Goal: Transaction & Acquisition: Purchase product/service

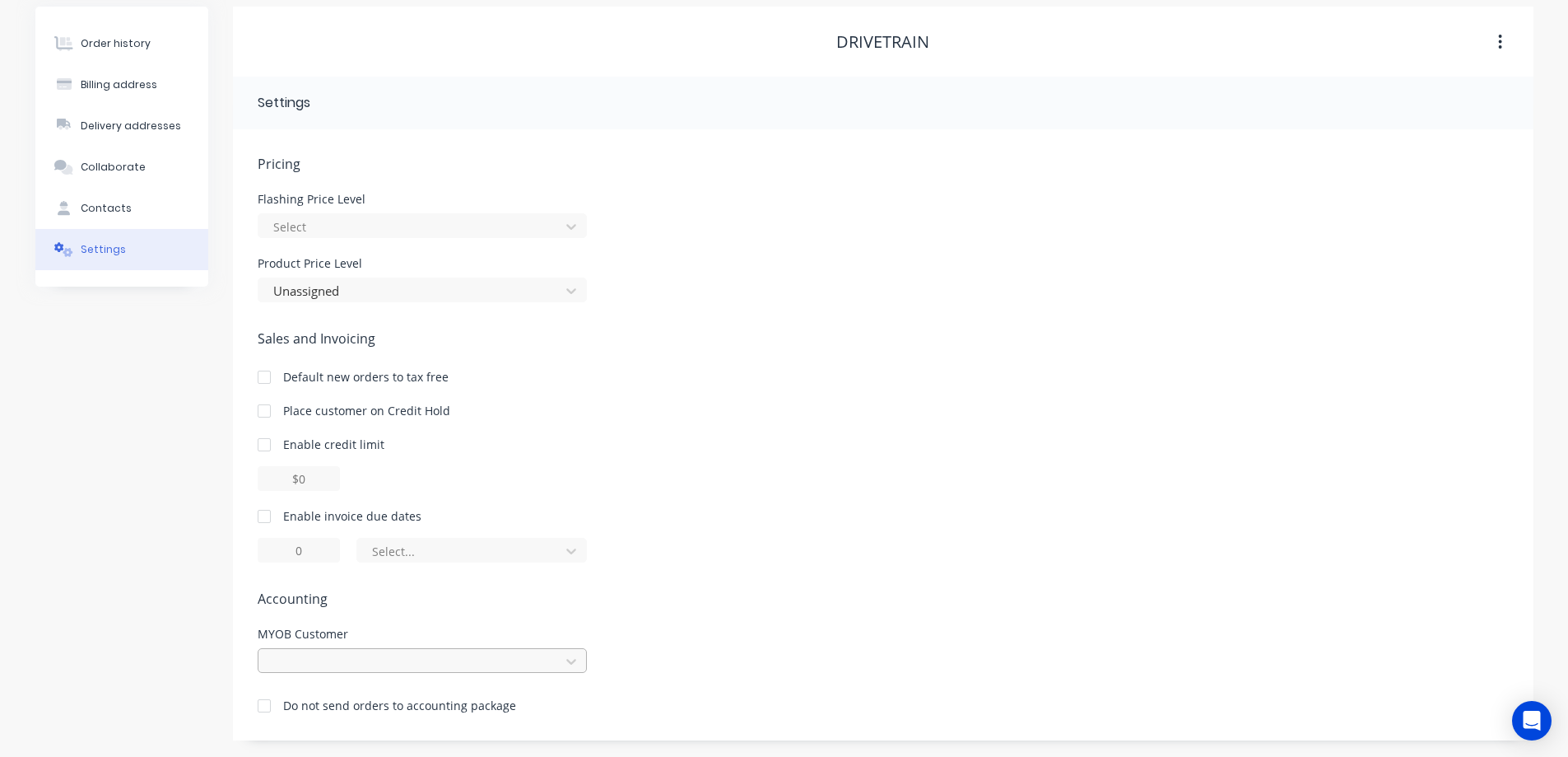
scroll to position [229, 0]
click at [451, 657] on div at bounding box center [422, 659] width 330 height 24
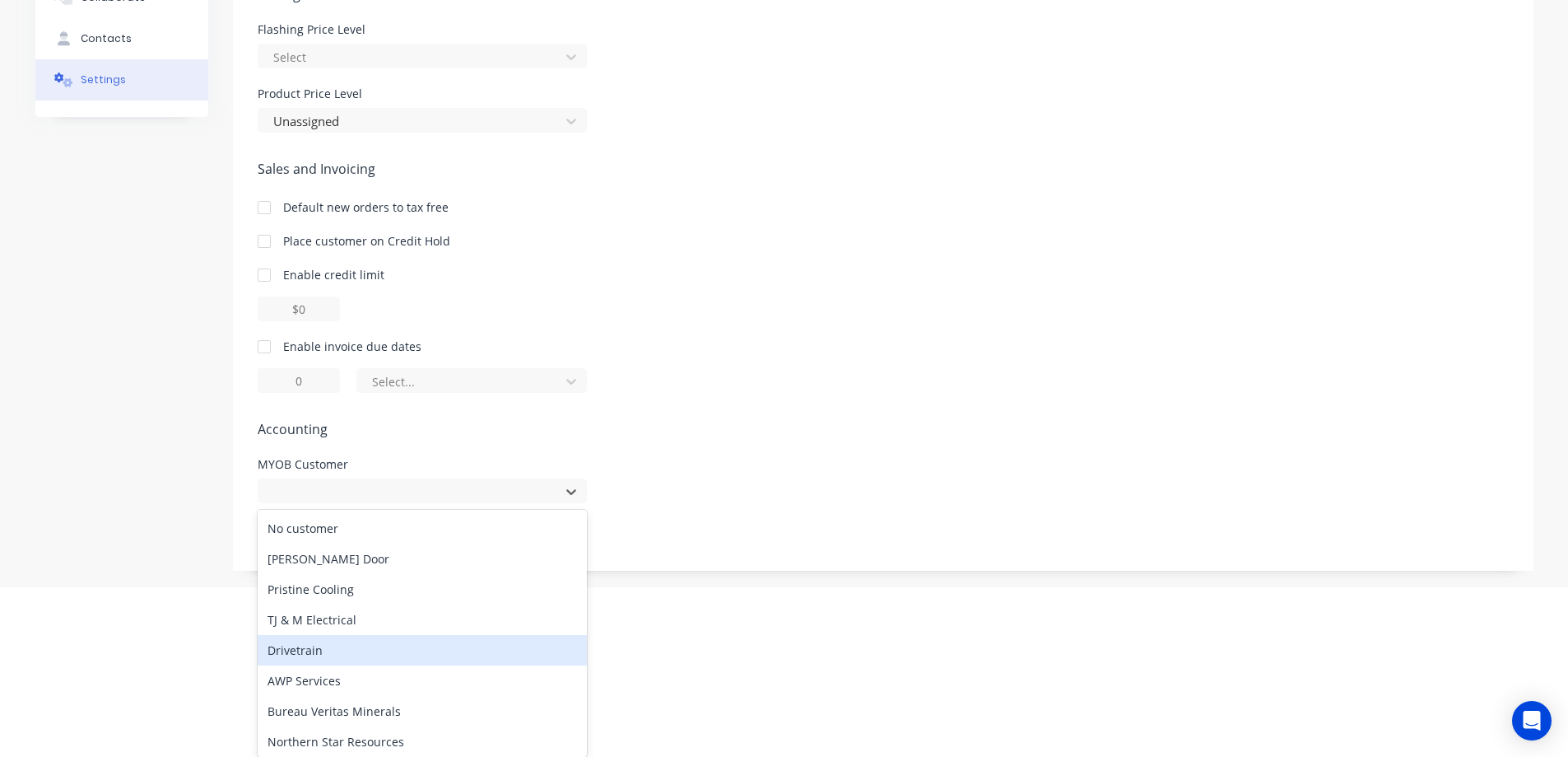
click at [317, 647] on div "Drivetrain" at bounding box center [422, 650] width 330 height 30
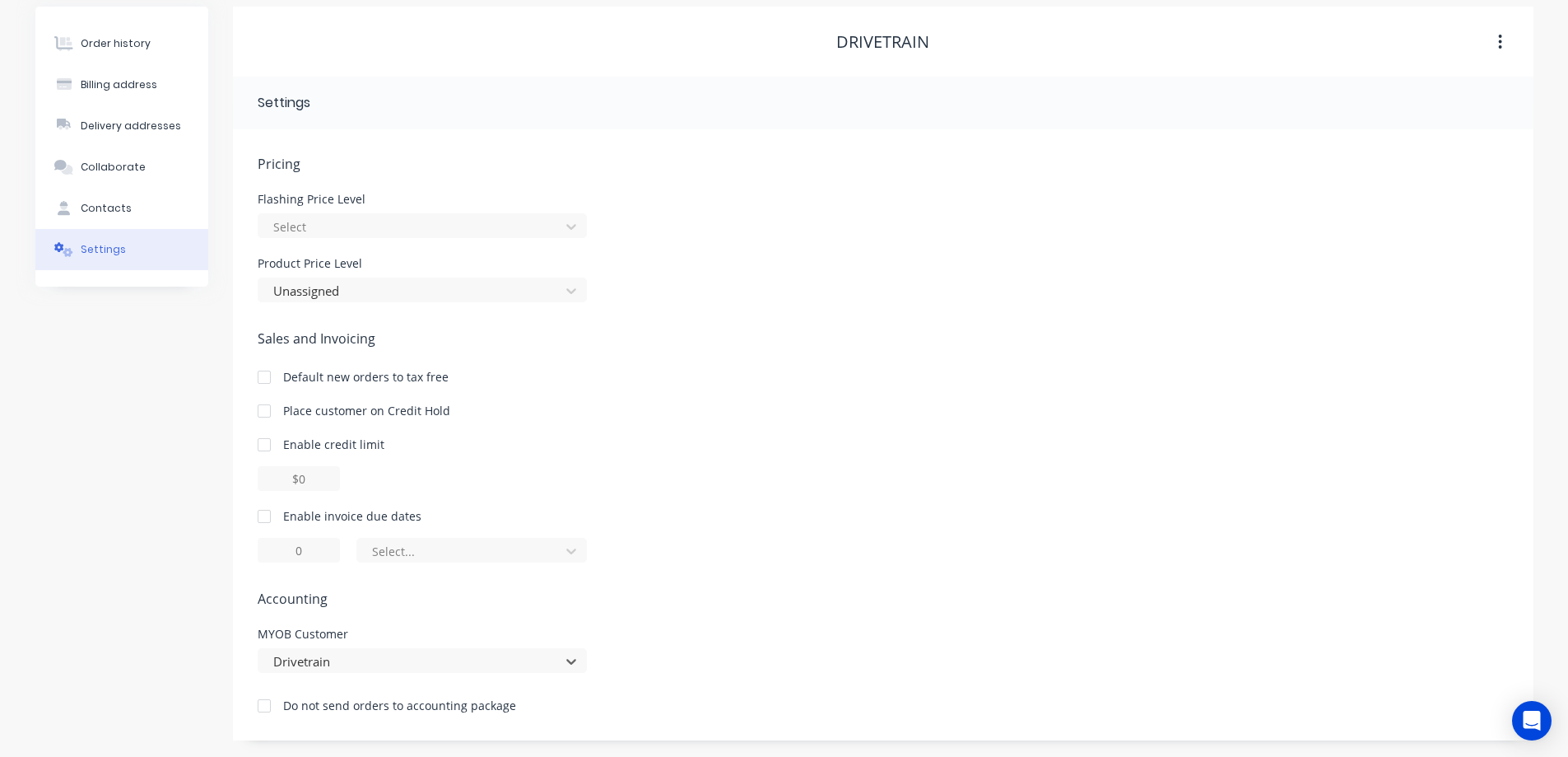
click at [266, 706] on div at bounding box center [264, 706] width 33 height 33
click at [108, 39] on div "Order history" at bounding box center [116, 43] width 70 height 15
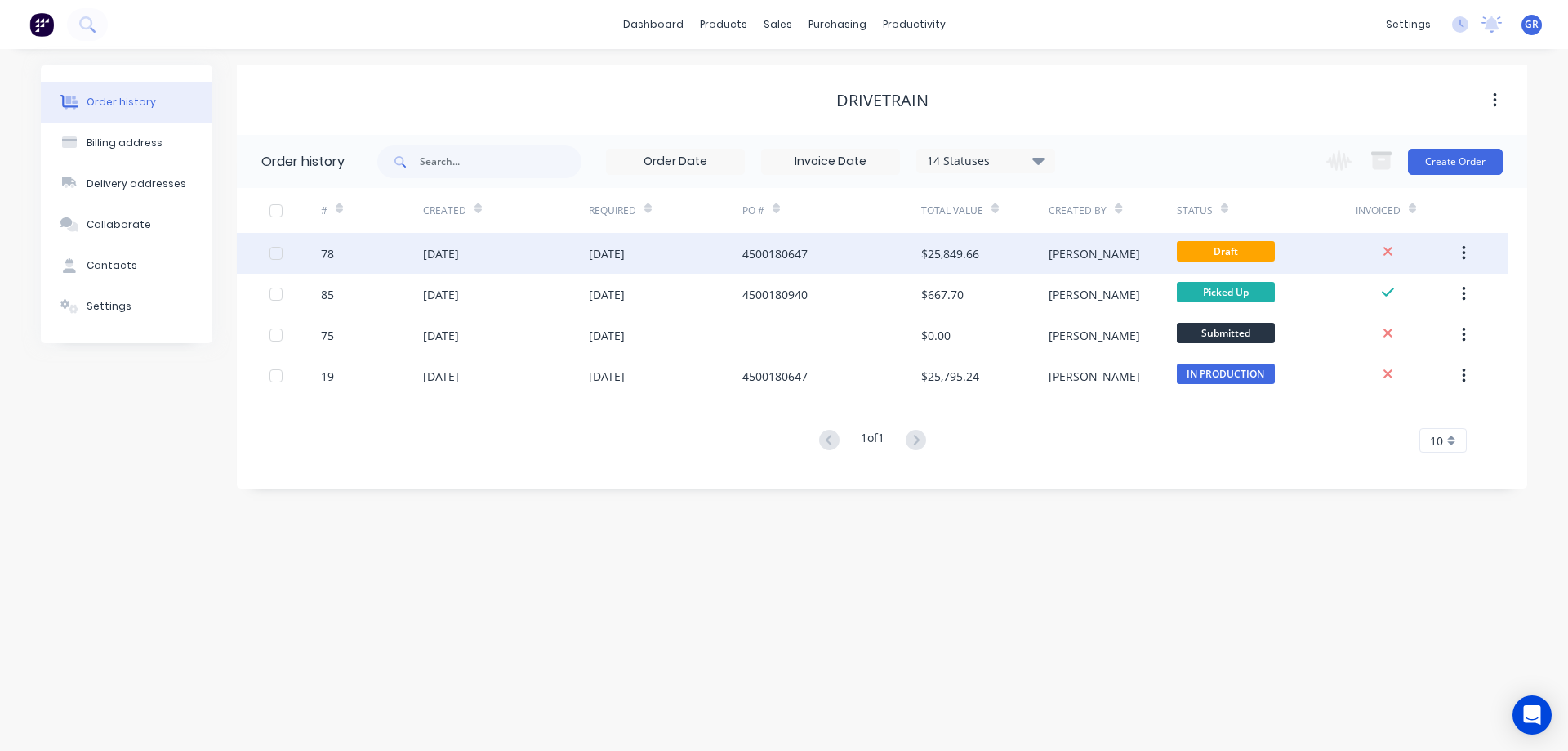
click at [701, 257] on div "[DATE]" at bounding box center [666, 254] width 154 height 41
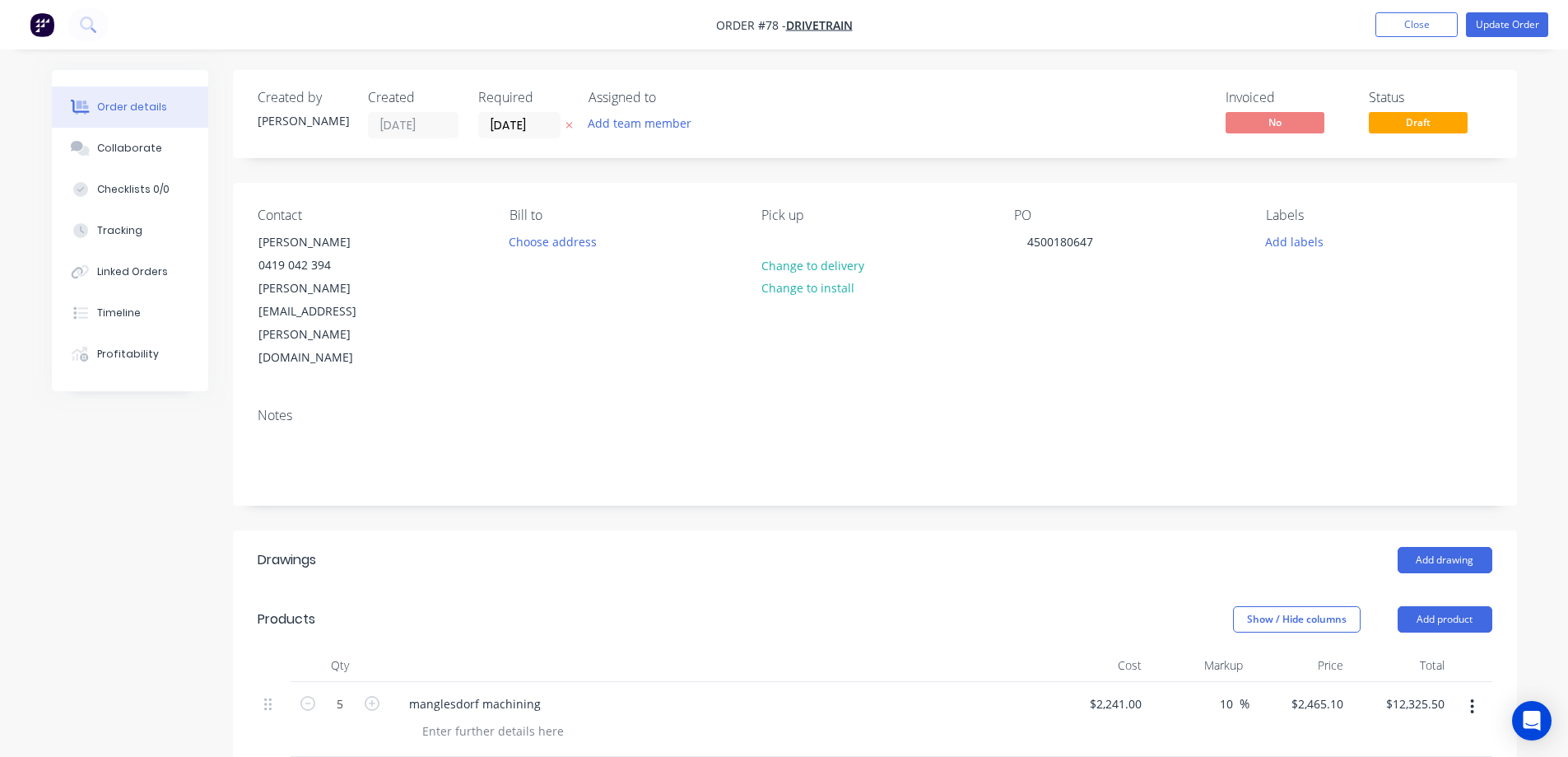
drag, startPoint x: 1435, startPoint y: 23, endPoint x: 1437, endPoint y: 71, distance: 48.0
click at [1440, 71] on div "Order #78 - drivetrain Add product Close Update Order Order details Collaborate…" at bounding box center [784, 726] width 1568 height 1452
click at [1523, 25] on button "Update Order" at bounding box center [1507, 24] width 82 height 24
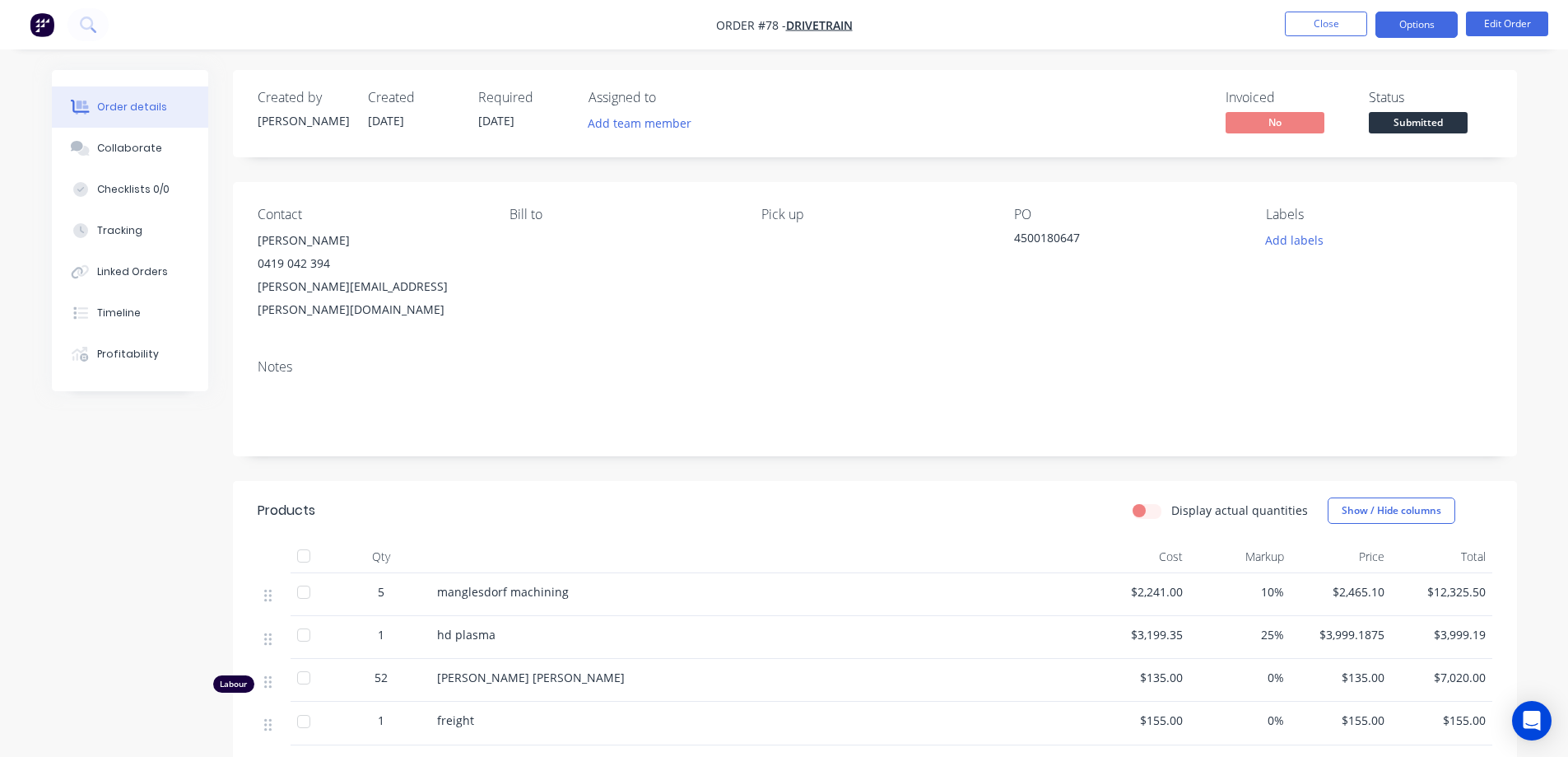
click at [1391, 22] on button "Options" at bounding box center [1417, 24] width 82 height 26
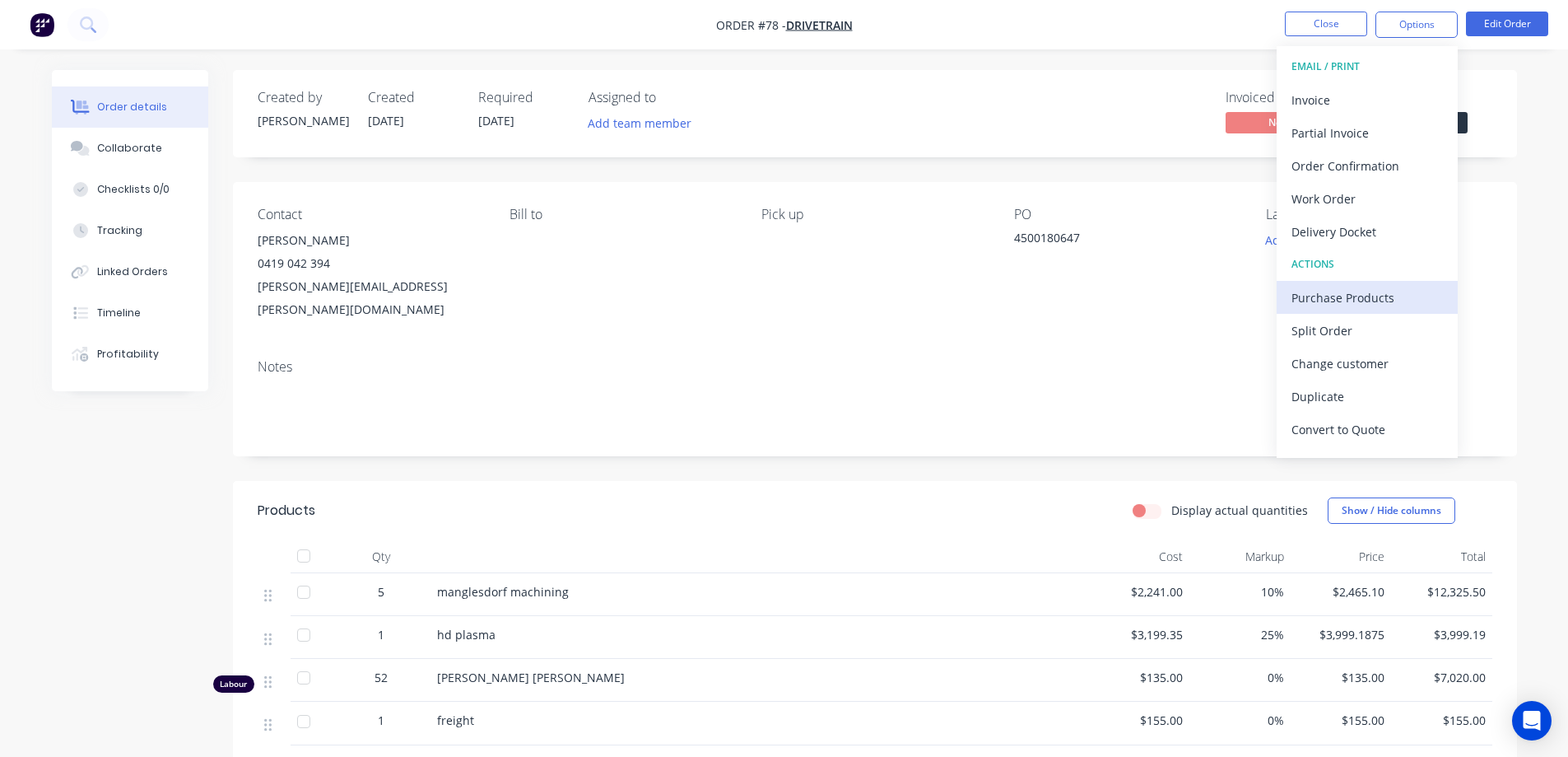
click at [1351, 294] on div "Purchase Products" at bounding box center [1366, 298] width 151 height 23
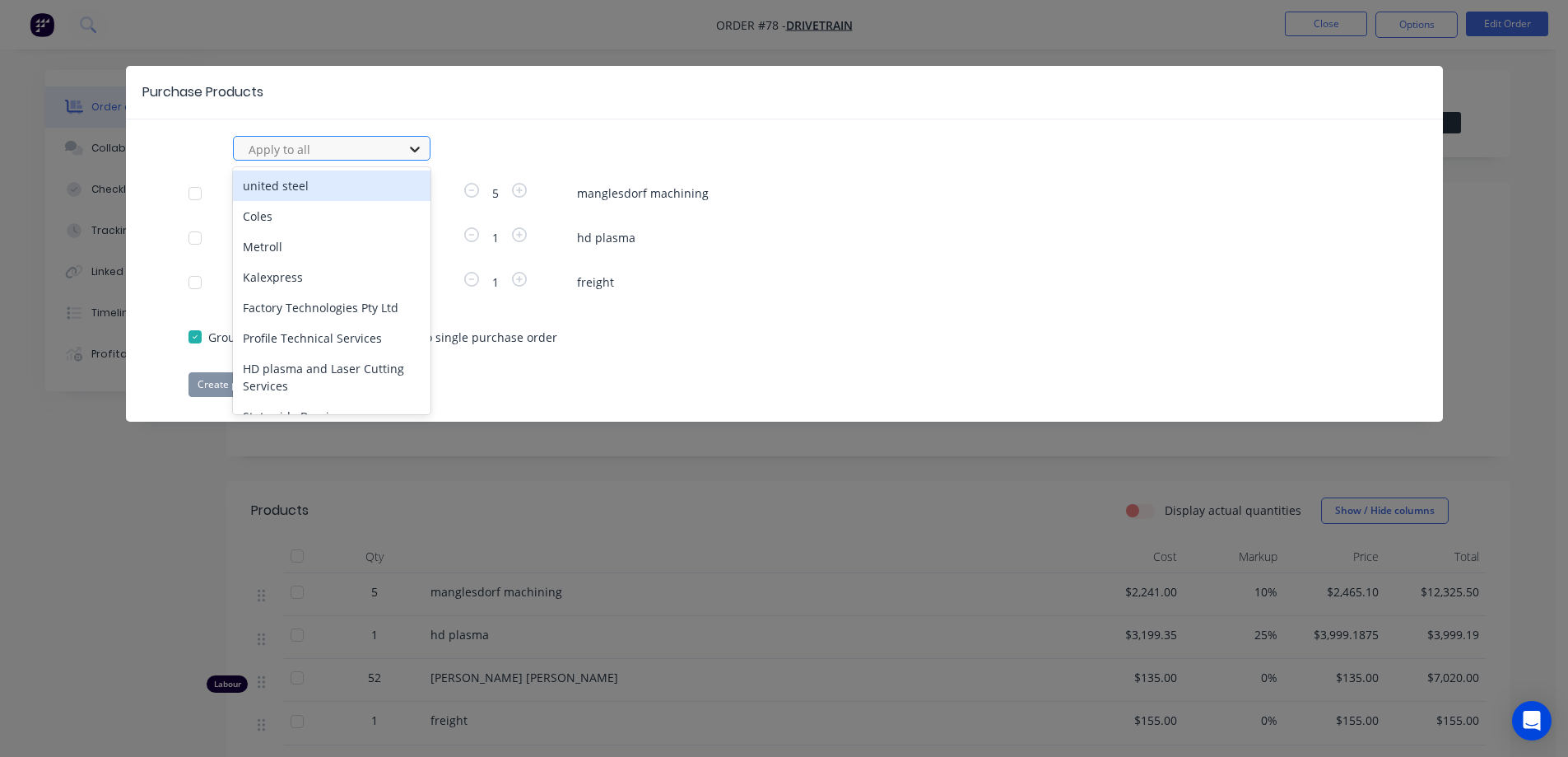
click at [418, 148] on icon at bounding box center [414, 149] width 10 height 6
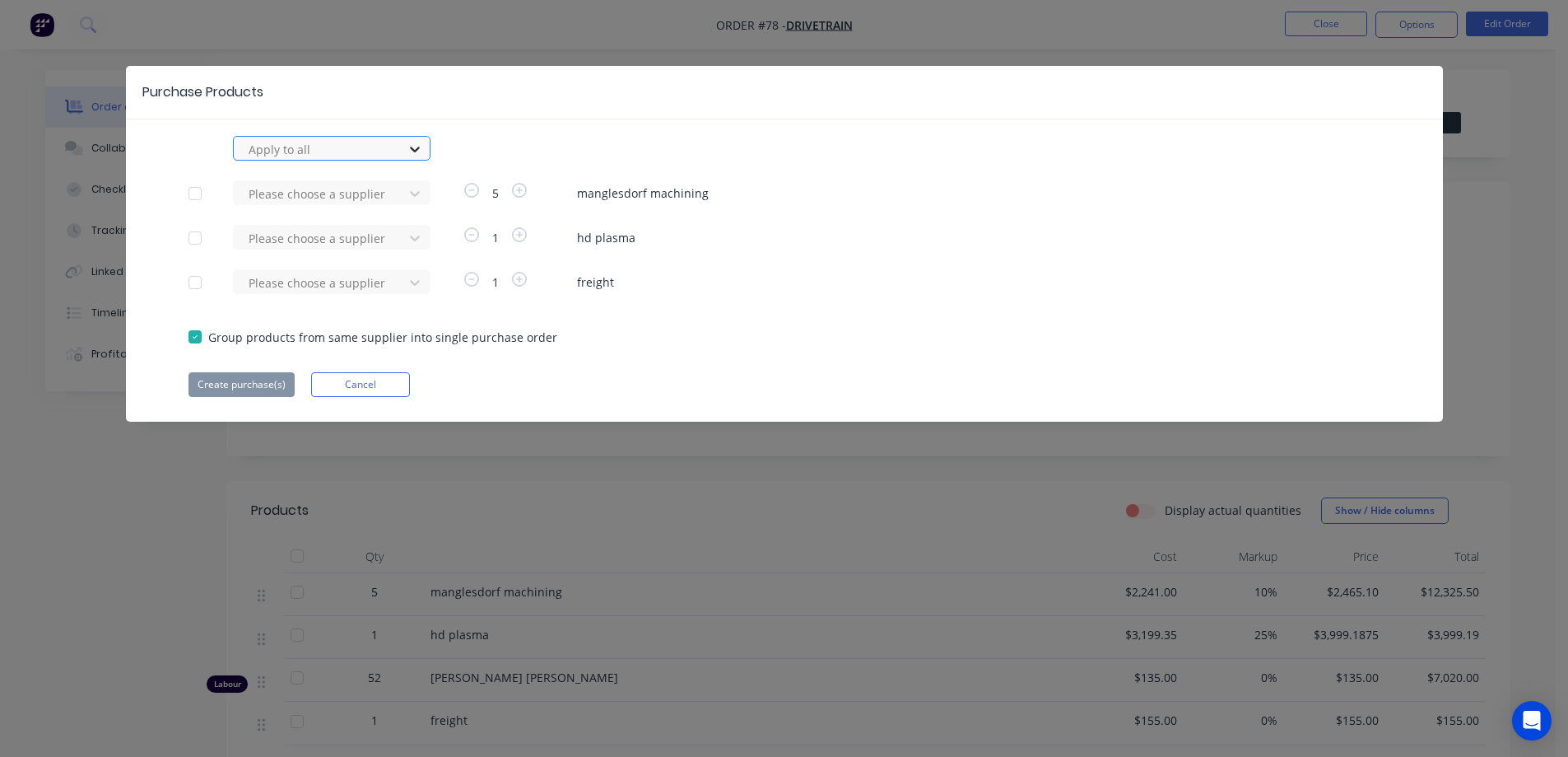
click at [418, 148] on icon at bounding box center [414, 149] width 10 height 6
click at [333, 383] on button "Cancel" at bounding box center [360, 384] width 98 height 24
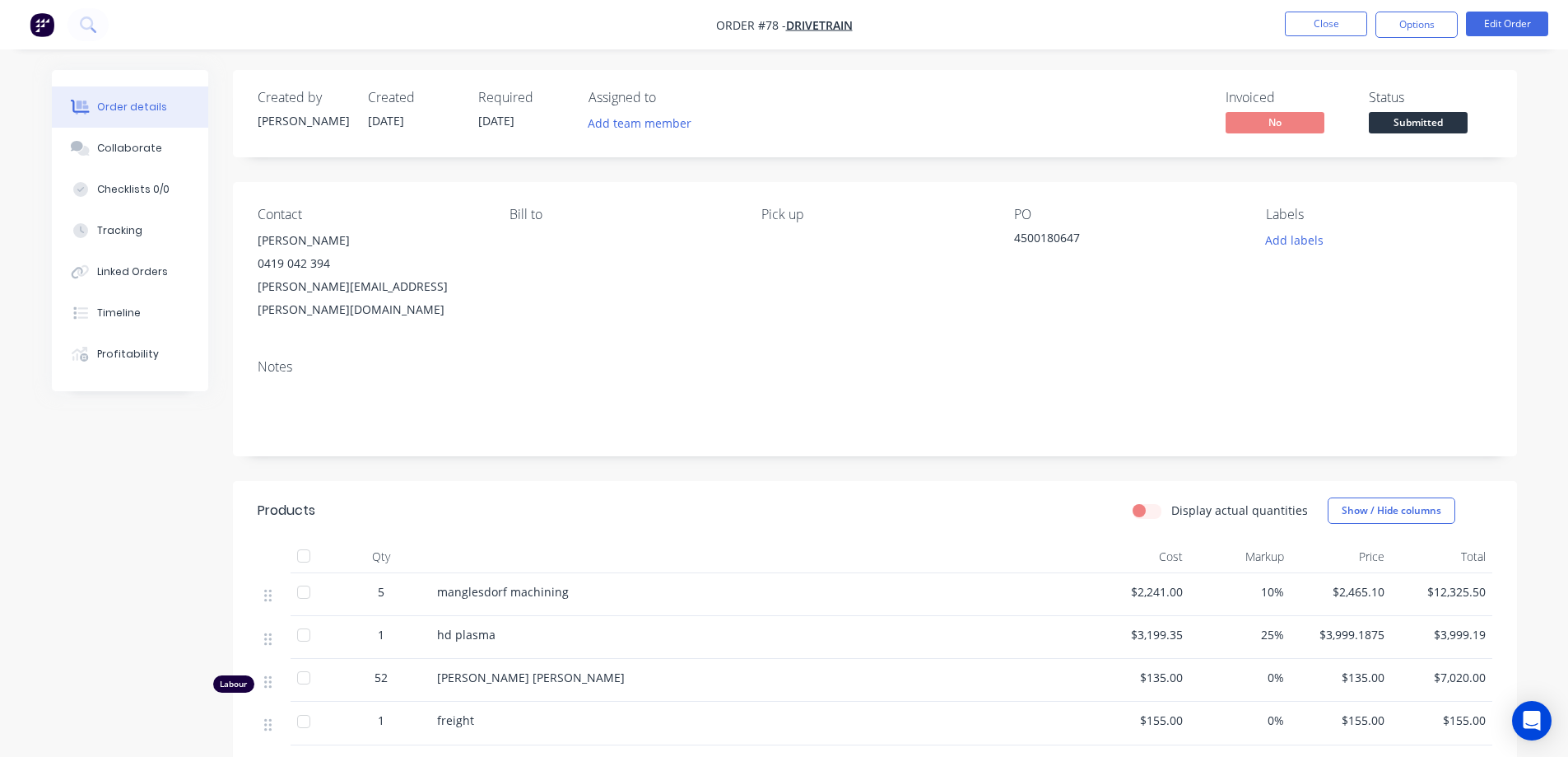
click at [1022, 481] on header "Products Display actual quantities Show / Hide columns" at bounding box center [875, 510] width 1284 height 60
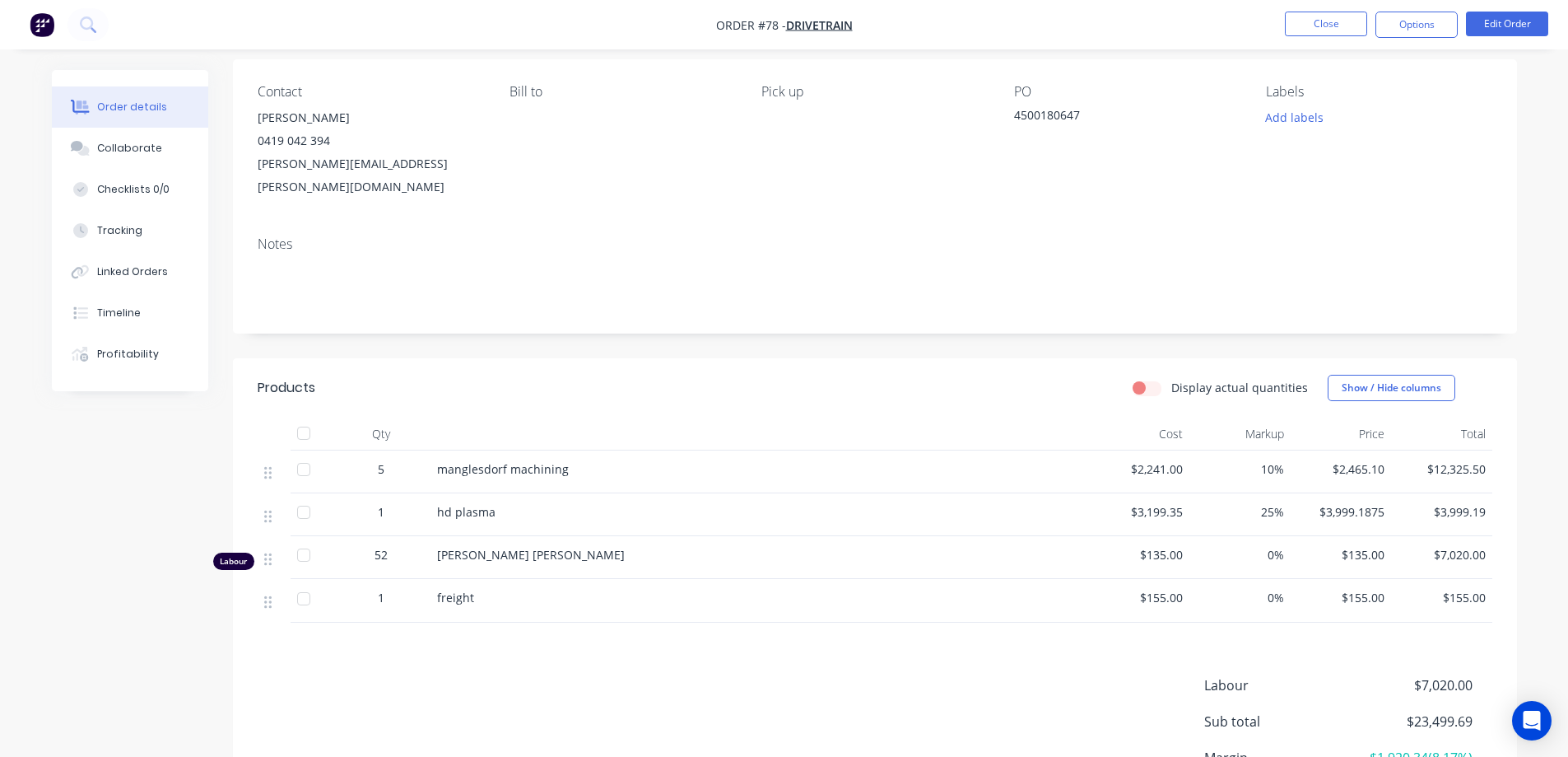
scroll to position [259, 0]
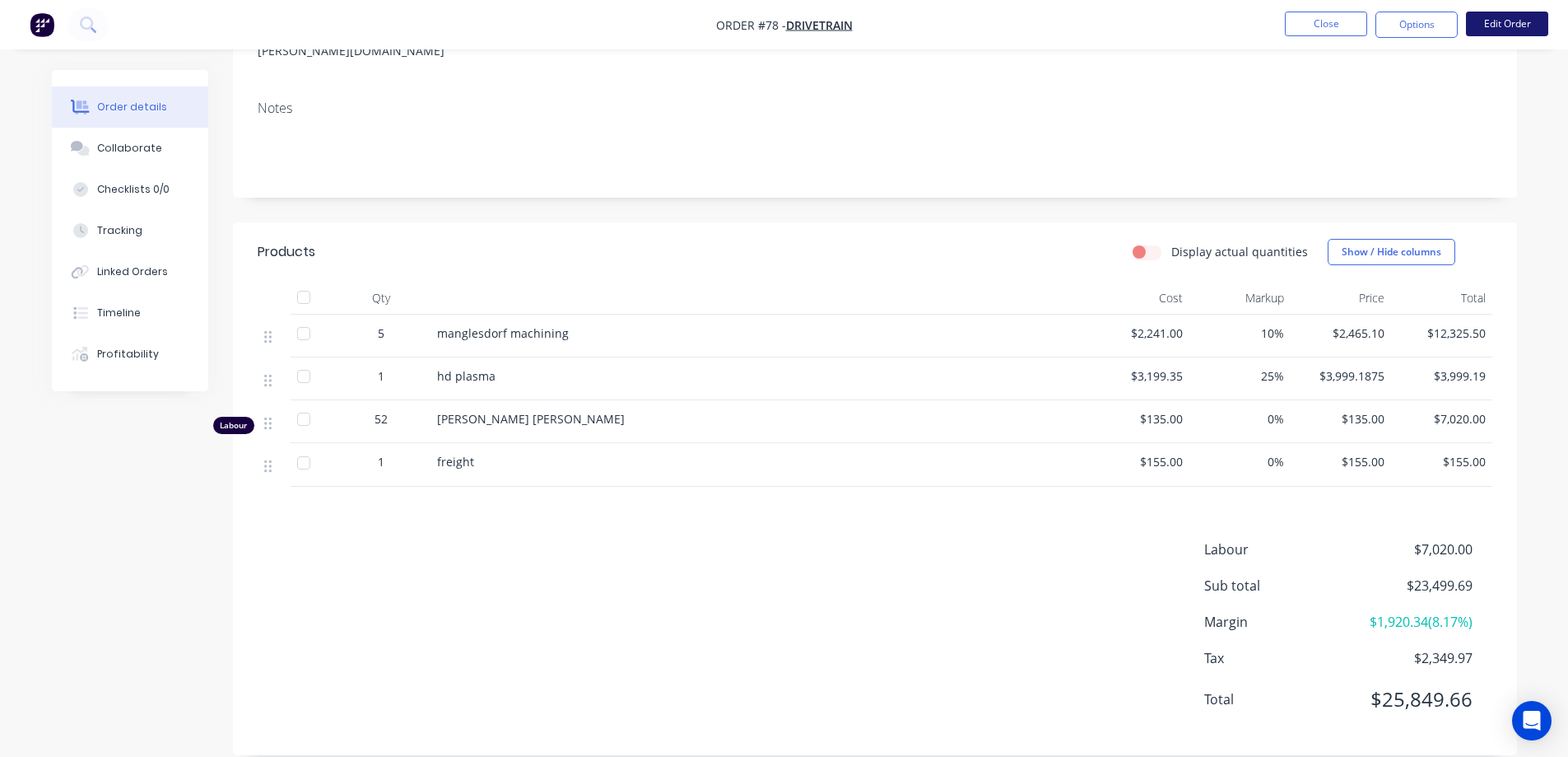
click at [1505, 29] on button "Edit Order" at bounding box center [1507, 23] width 82 height 24
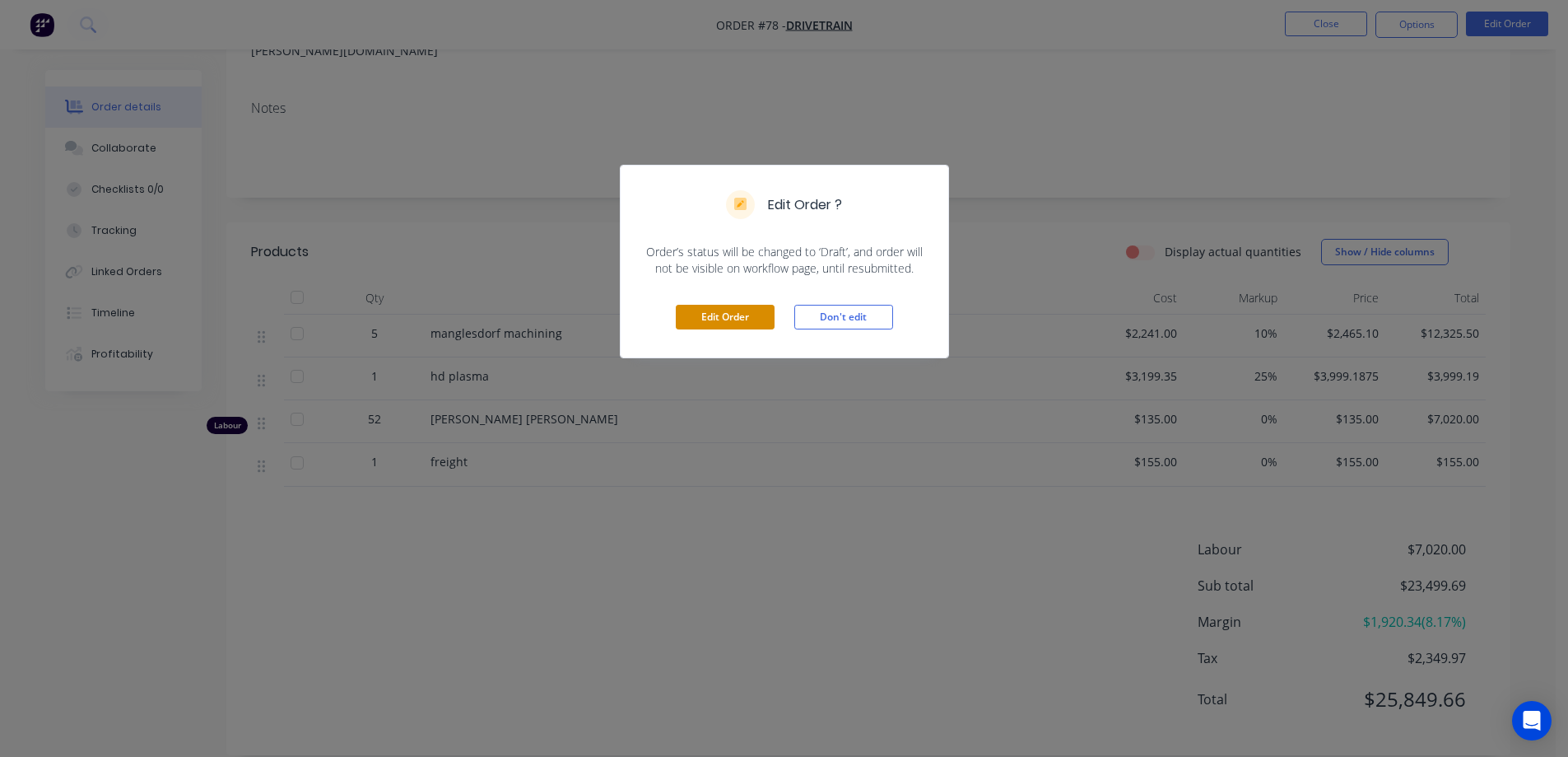
click at [733, 323] on button "Edit Order" at bounding box center [725, 316] width 98 height 24
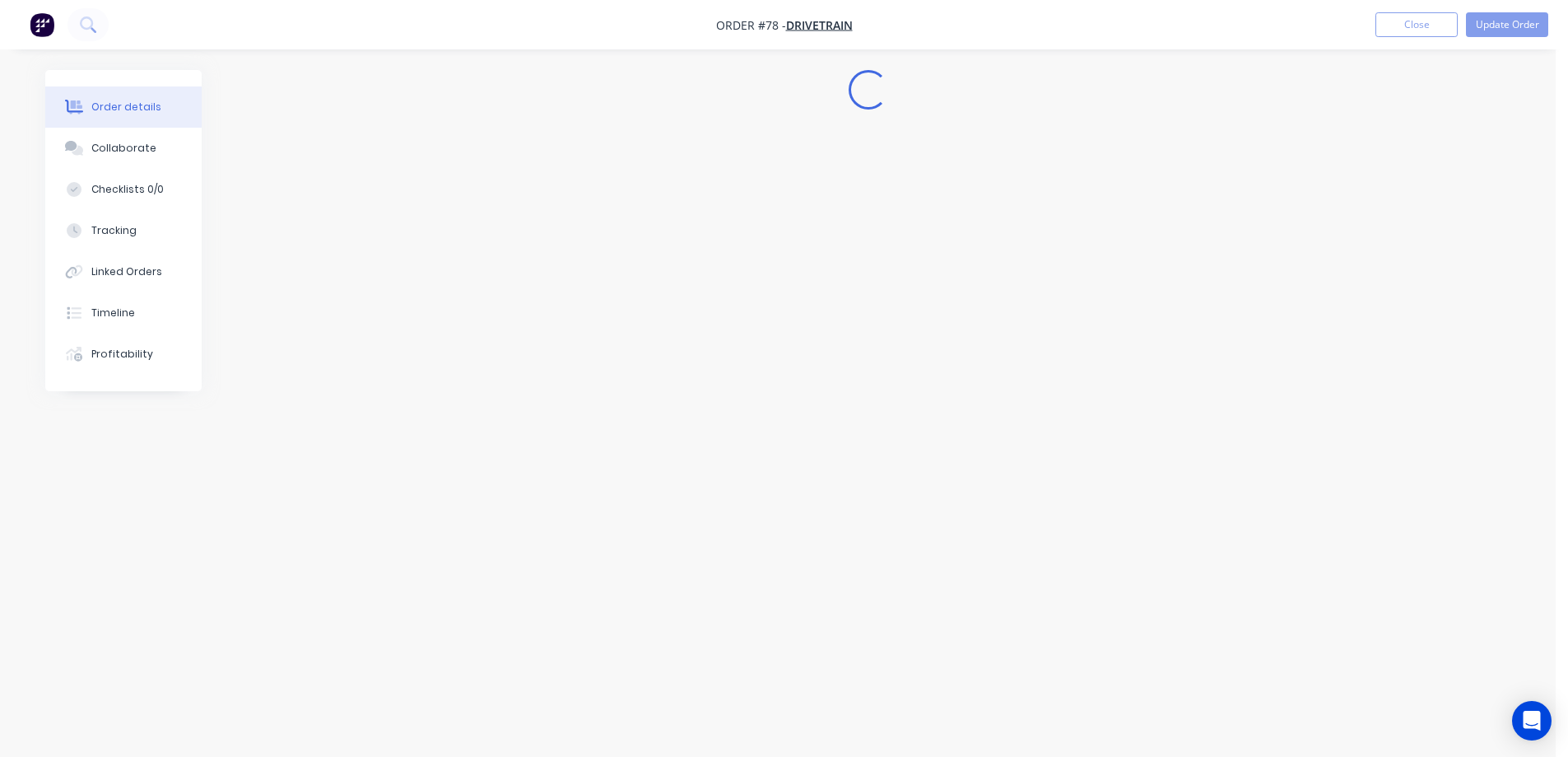
scroll to position [0, 0]
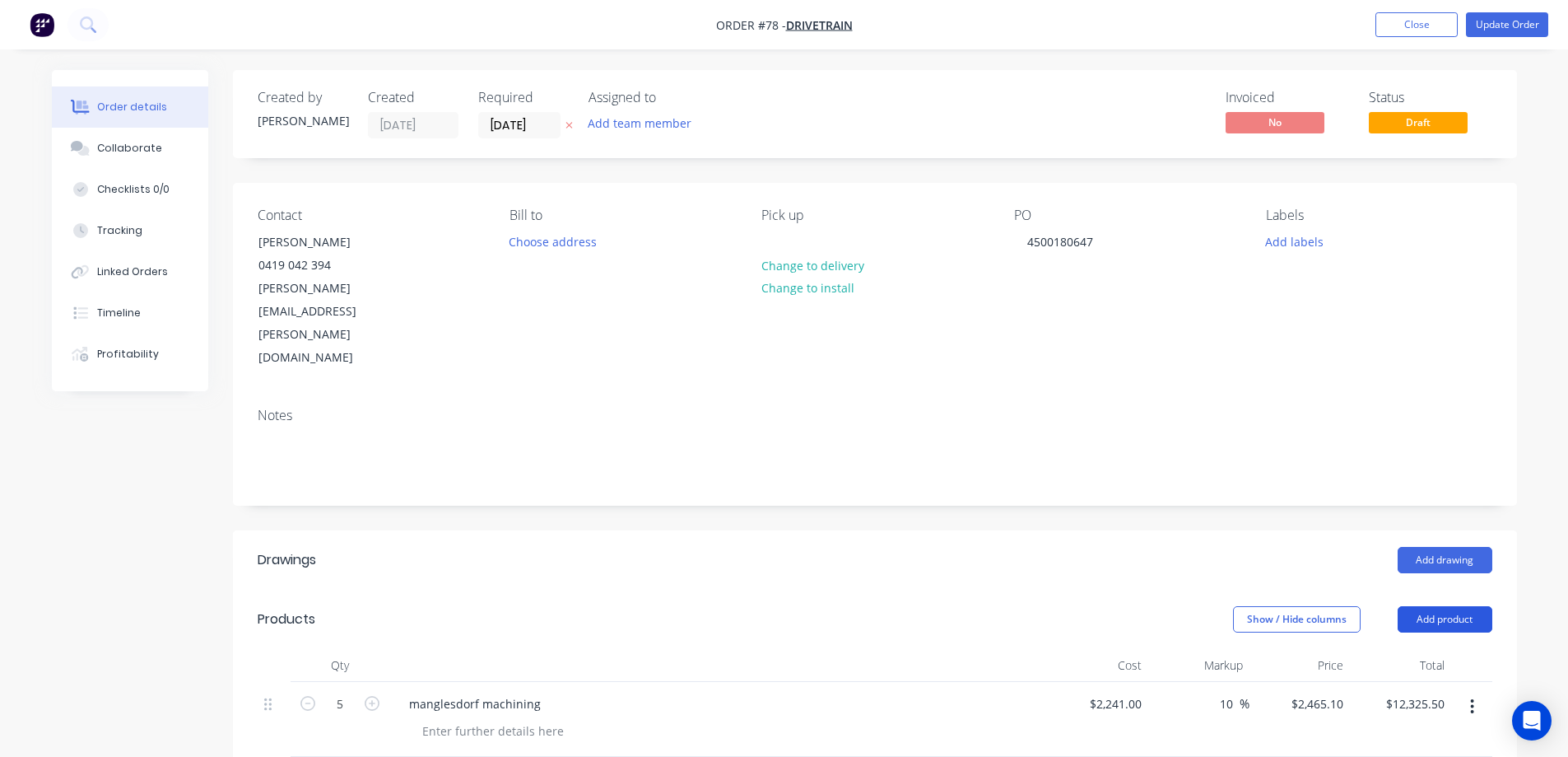
click at [1439, 606] on button "Add product" at bounding box center [1444, 618] width 95 height 26
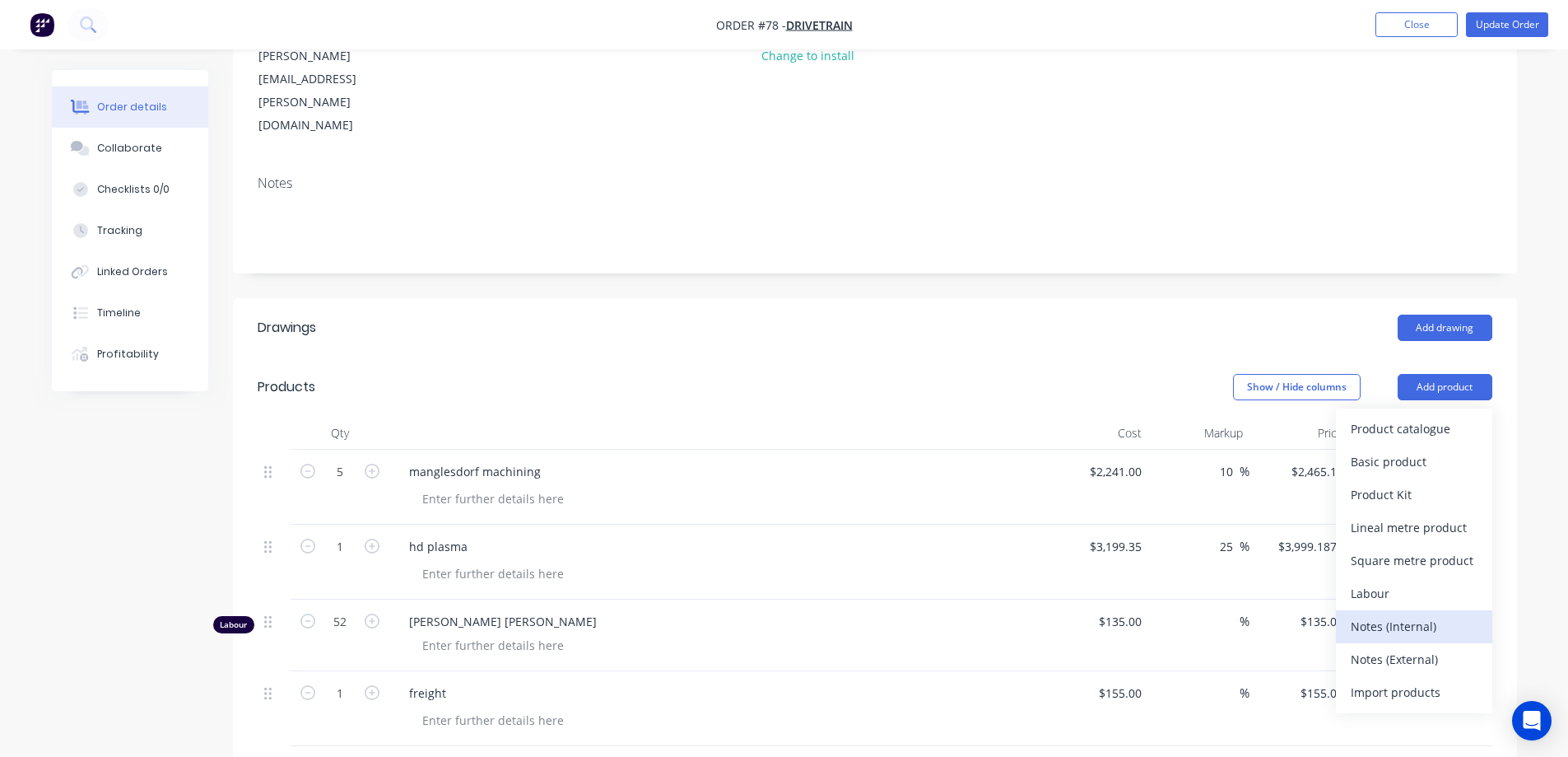
scroll to position [247, 0]
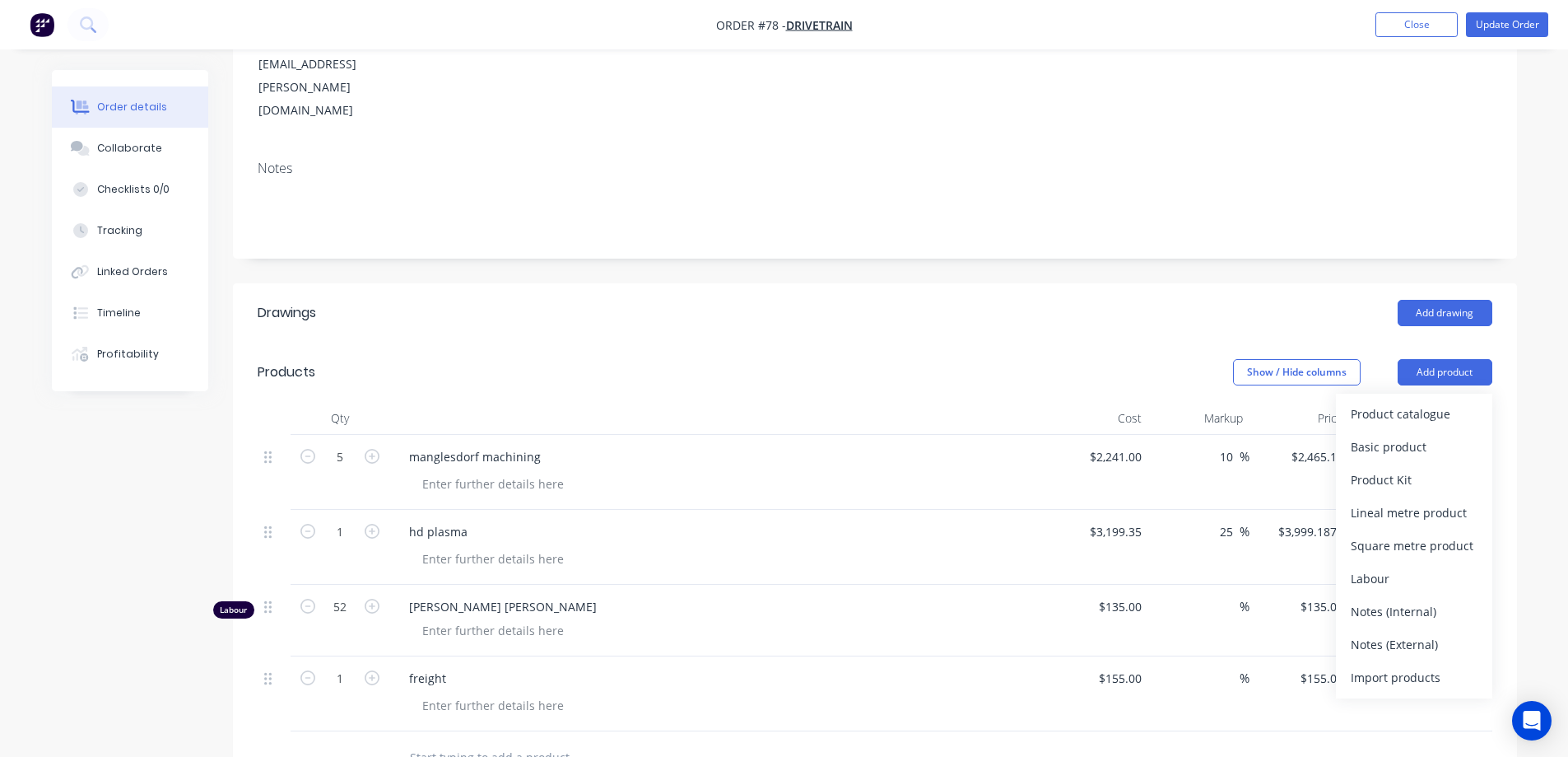
click at [469, 657] on div "freight" at bounding box center [718, 694] width 658 height 75
click at [461, 741] on input "text" at bounding box center [574, 758] width 330 height 33
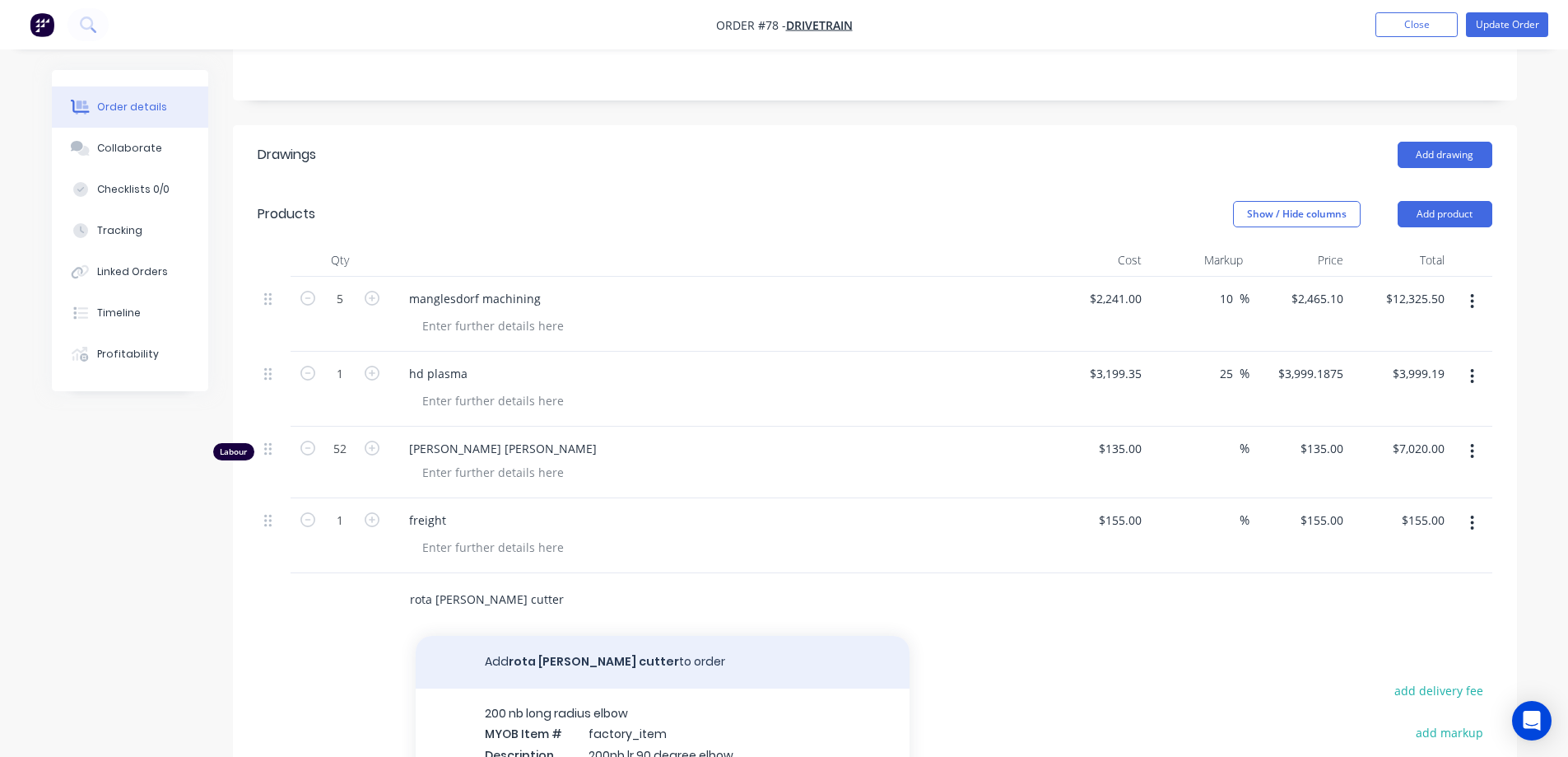
scroll to position [412, 0]
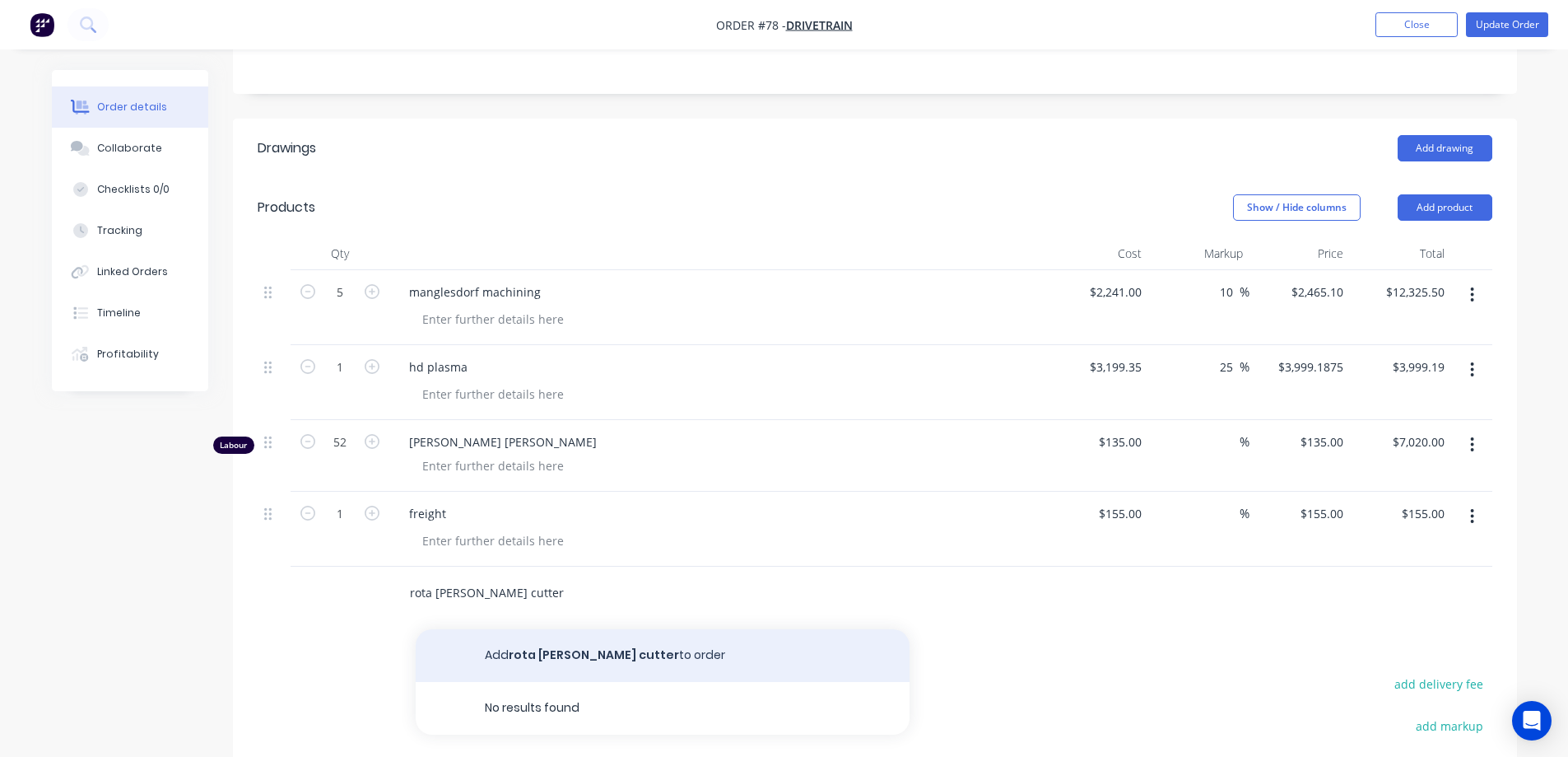
type input "rota [PERSON_NAME] cutter"
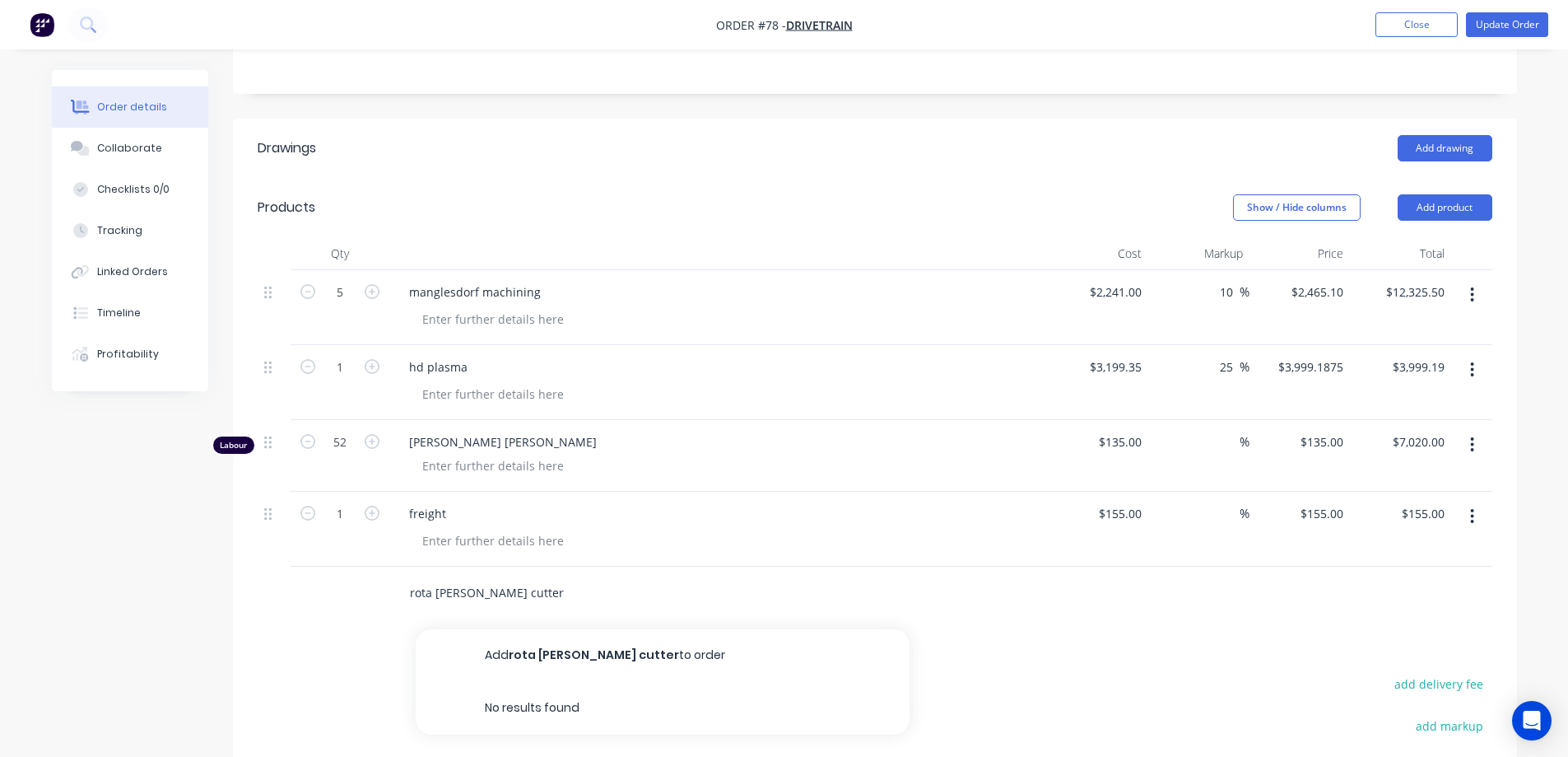
click at [560, 629] on button "Add rota [PERSON_NAME] cutter to order" at bounding box center [662, 656] width 493 height 53
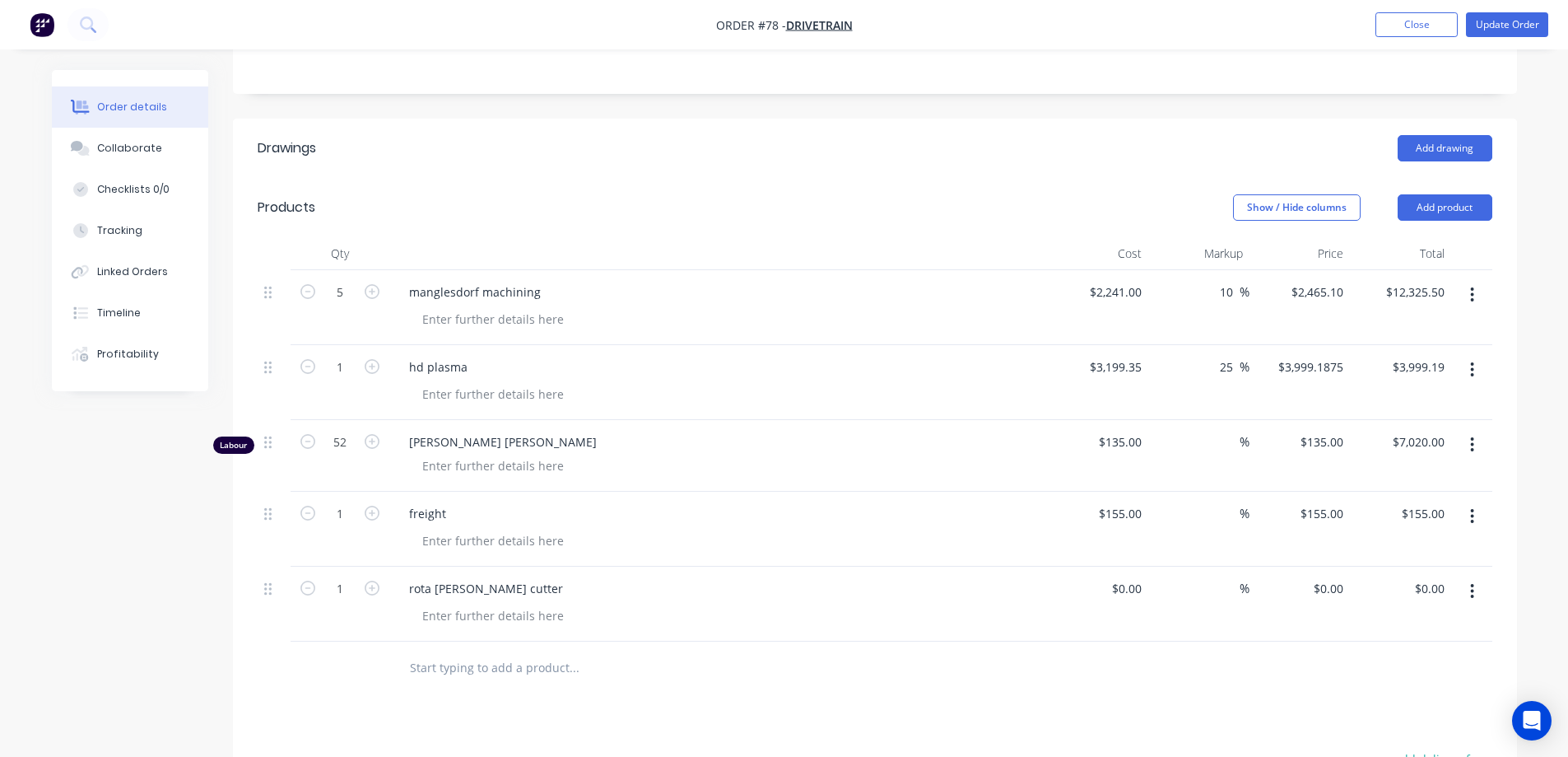
drag, startPoint x: 1422, startPoint y: 15, endPoint x: 1431, endPoint y: 50, distance: 36.1
click at [1117, 66] on div "Order #78 - drivetrain Add product Close Update Order Order details Collaborate…" at bounding box center [784, 351] width 1568 height 1527
click at [1499, 23] on button "Update Order" at bounding box center [1507, 24] width 82 height 24
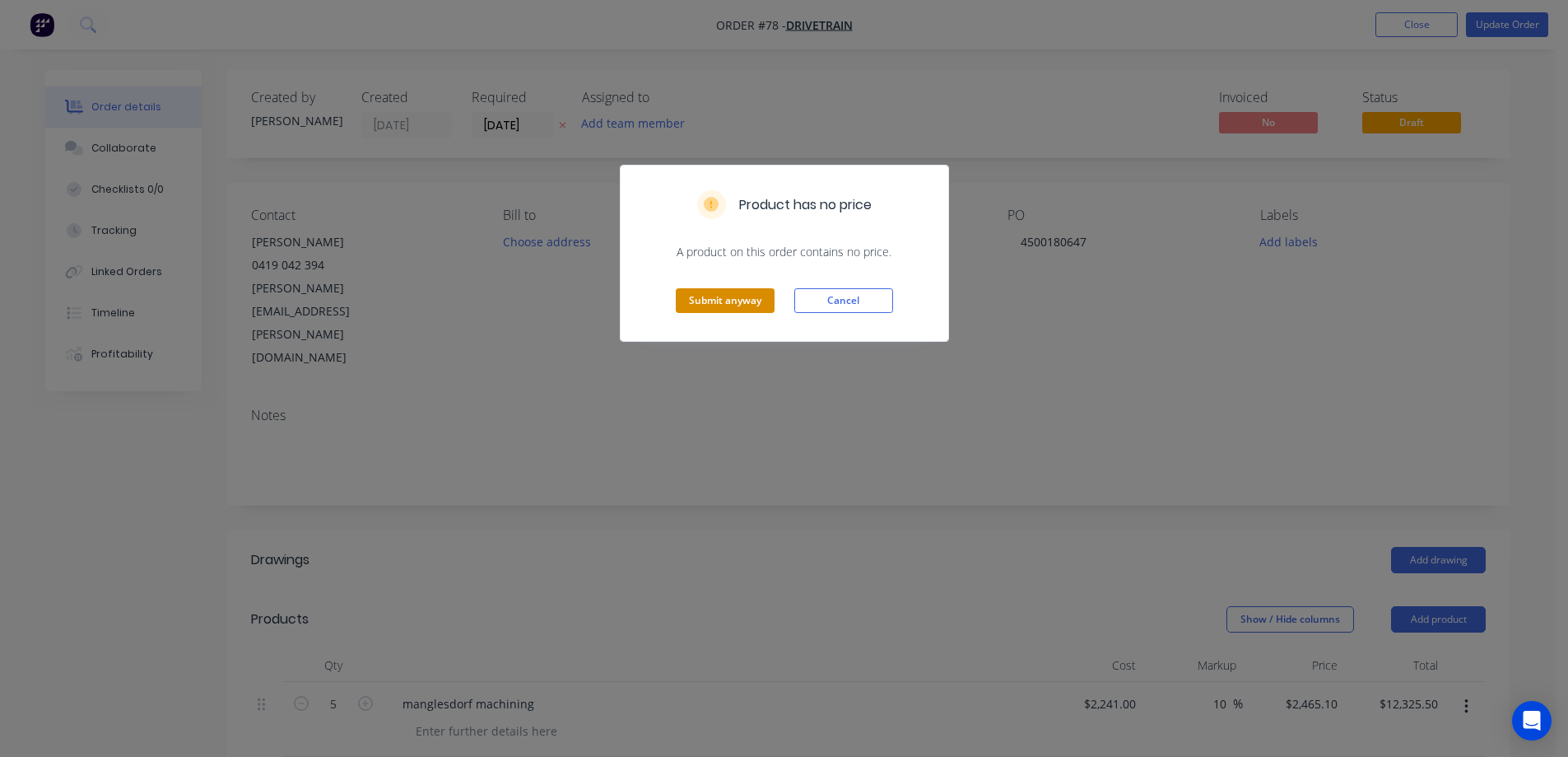
click at [694, 296] on button "Submit anyway" at bounding box center [725, 299] width 98 height 24
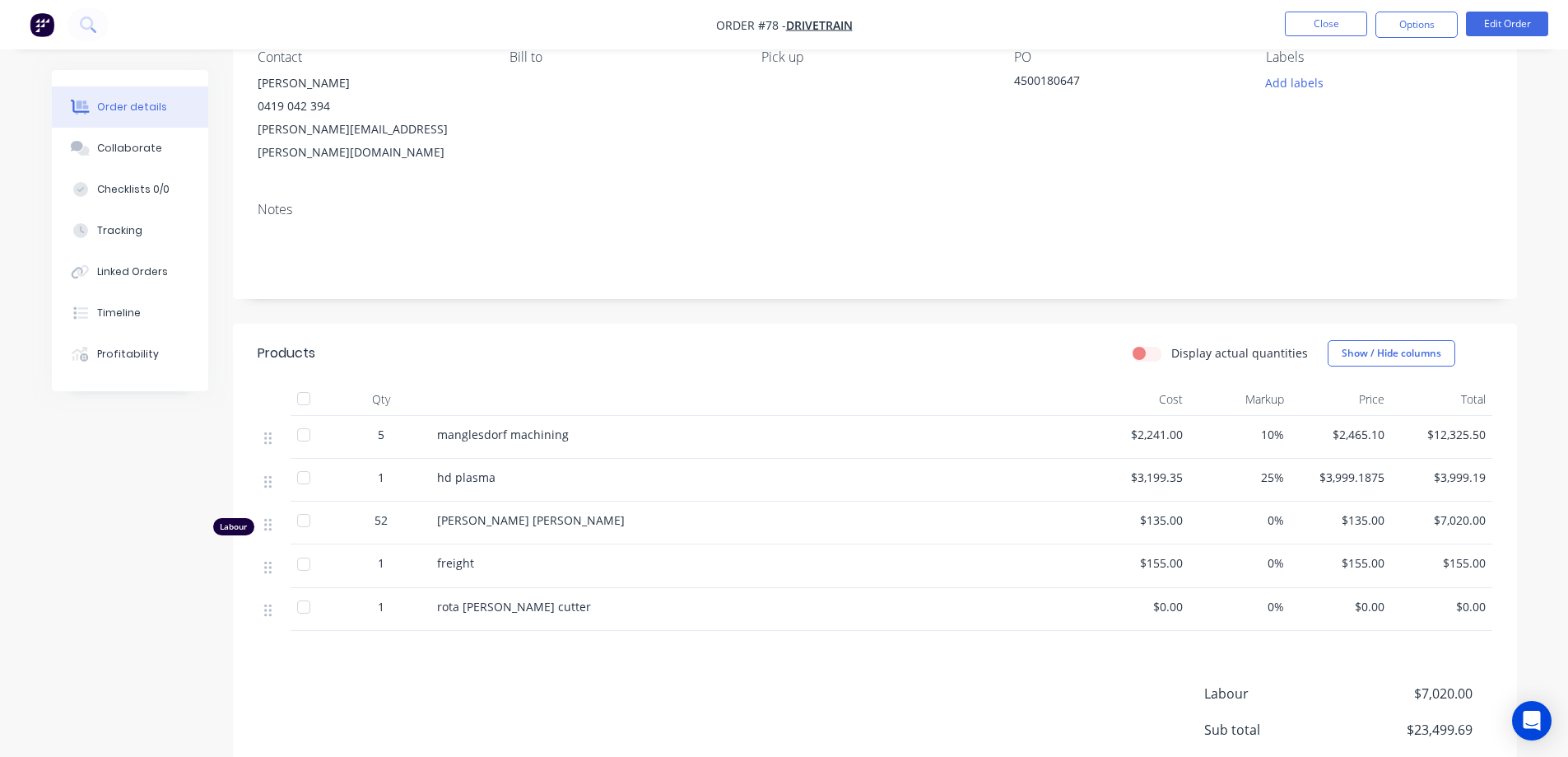
scroll to position [165, 0]
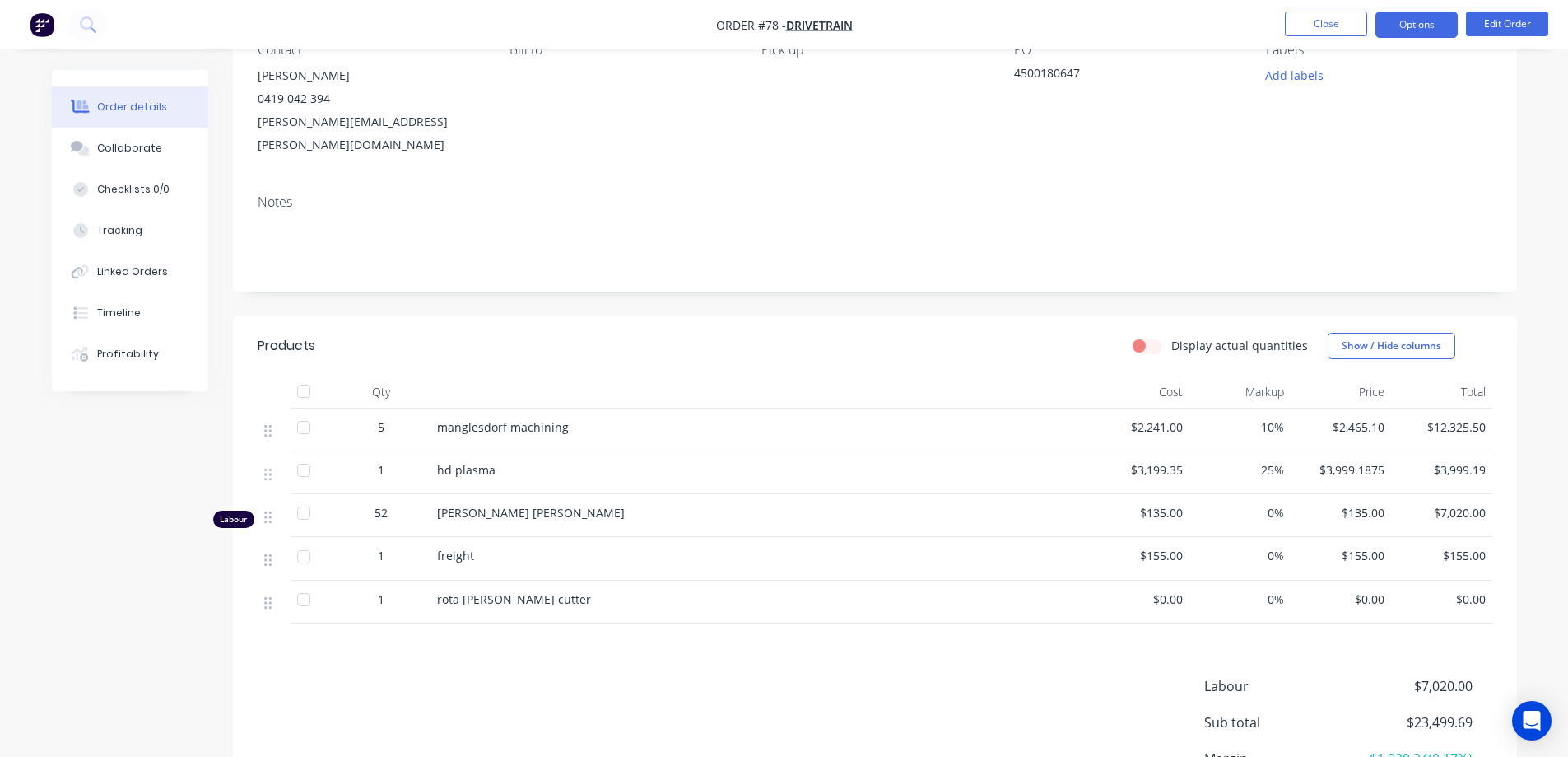
click at [1428, 29] on button "Options" at bounding box center [1417, 24] width 82 height 26
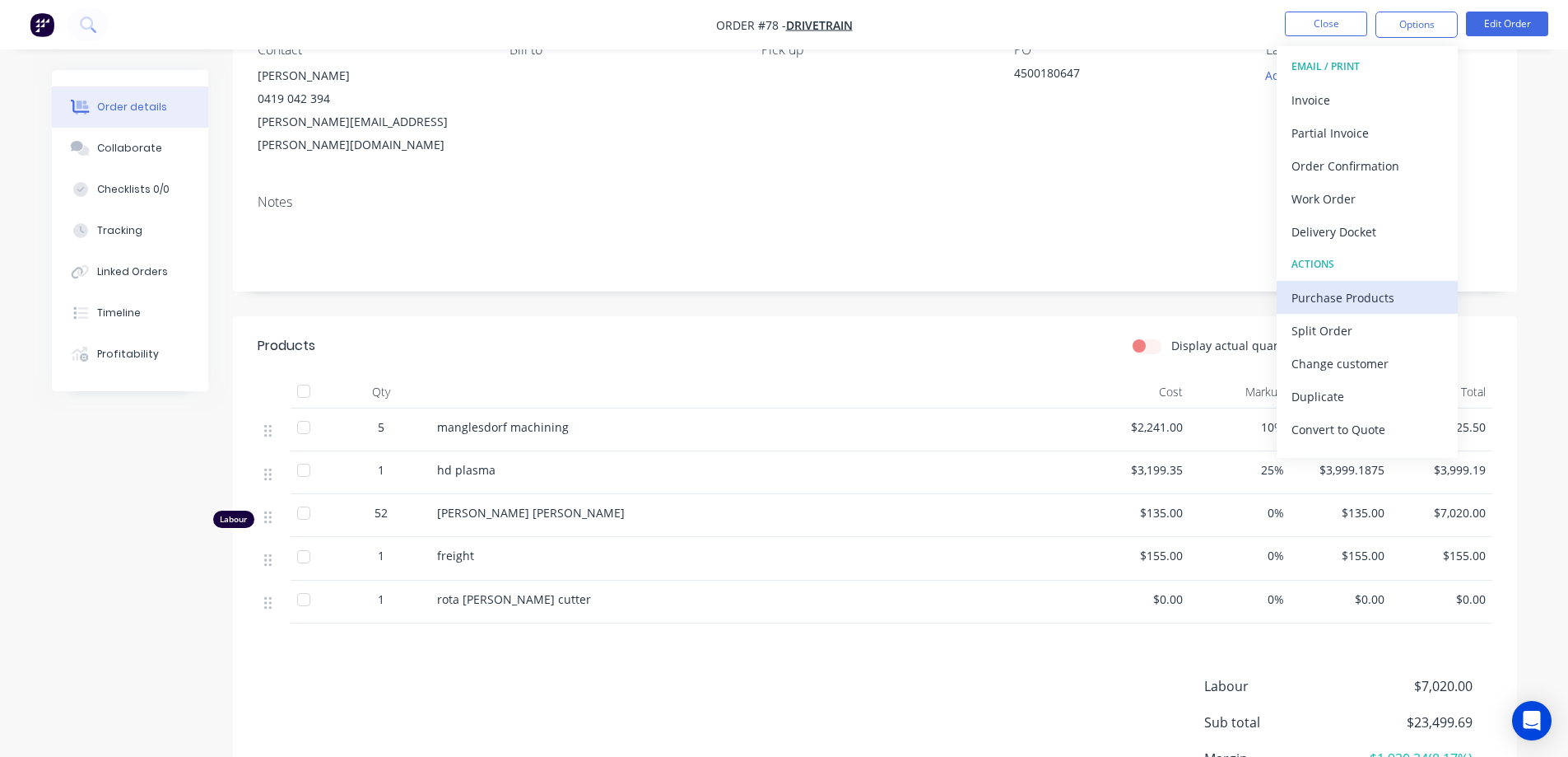
click at [1330, 299] on div "Purchase Products" at bounding box center [1366, 298] width 151 height 23
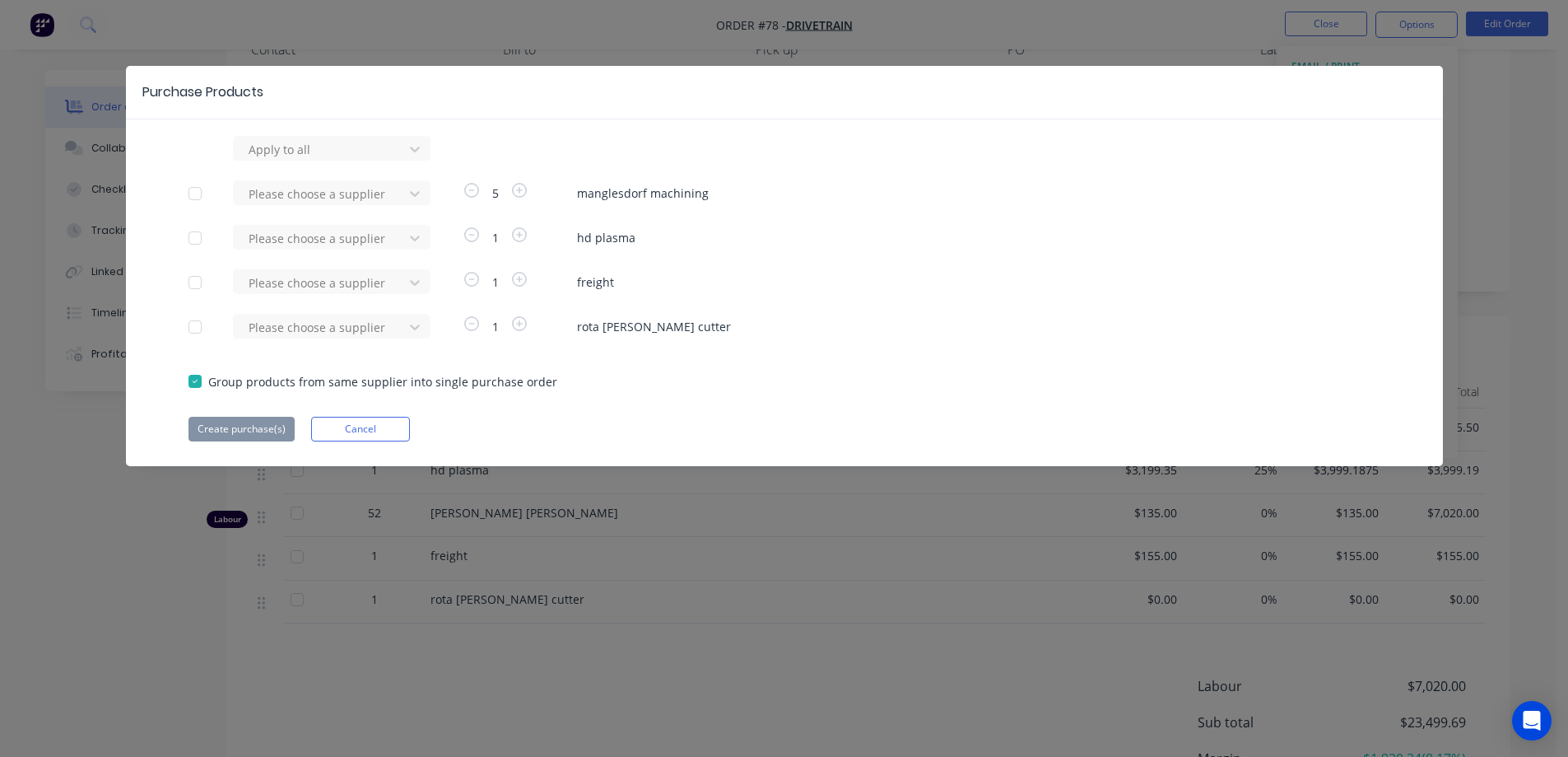
click at [195, 325] on div at bounding box center [195, 327] width 33 height 33
click at [292, 333] on div at bounding box center [321, 327] width 148 height 20
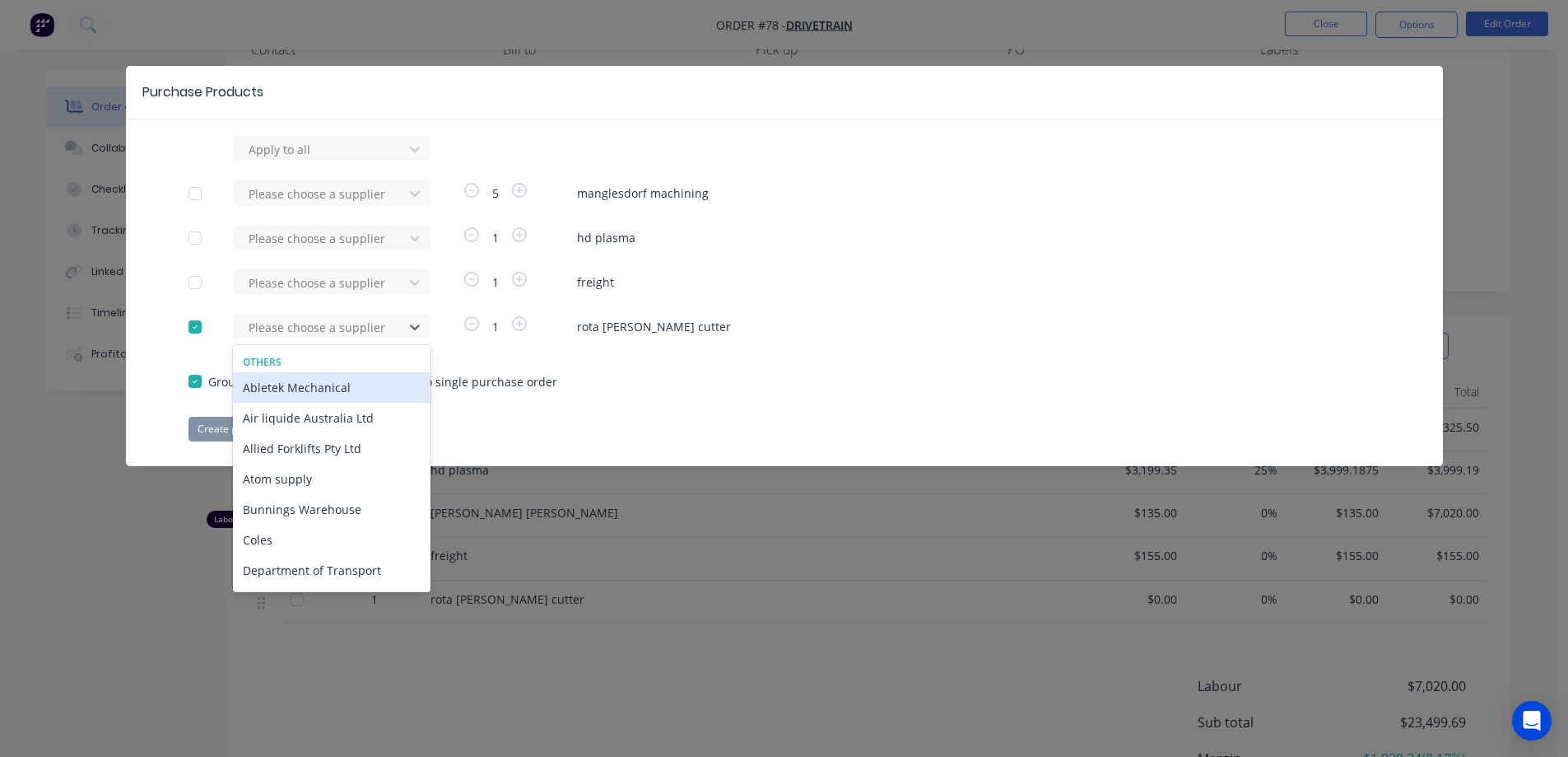
click at [308, 357] on div "Others" at bounding box center [332, 362] width 198 height 15
click at [284, 471] on div "Atom supply" at bounding box center [332, 478] width 198 height 30
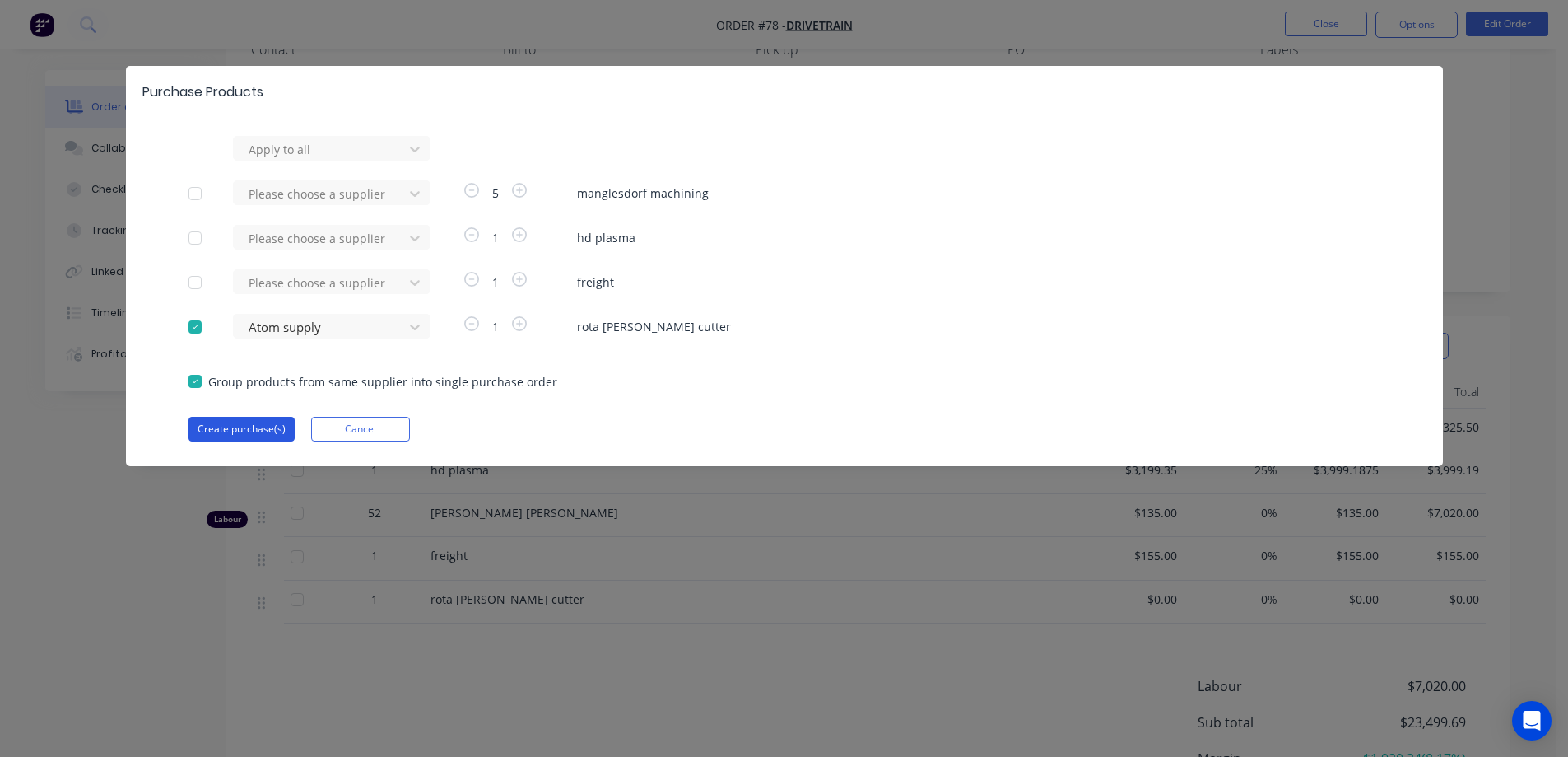
click at [256, 425] on button "Create purchase(s)" at bounding box center [241, 428] width 106 height 24
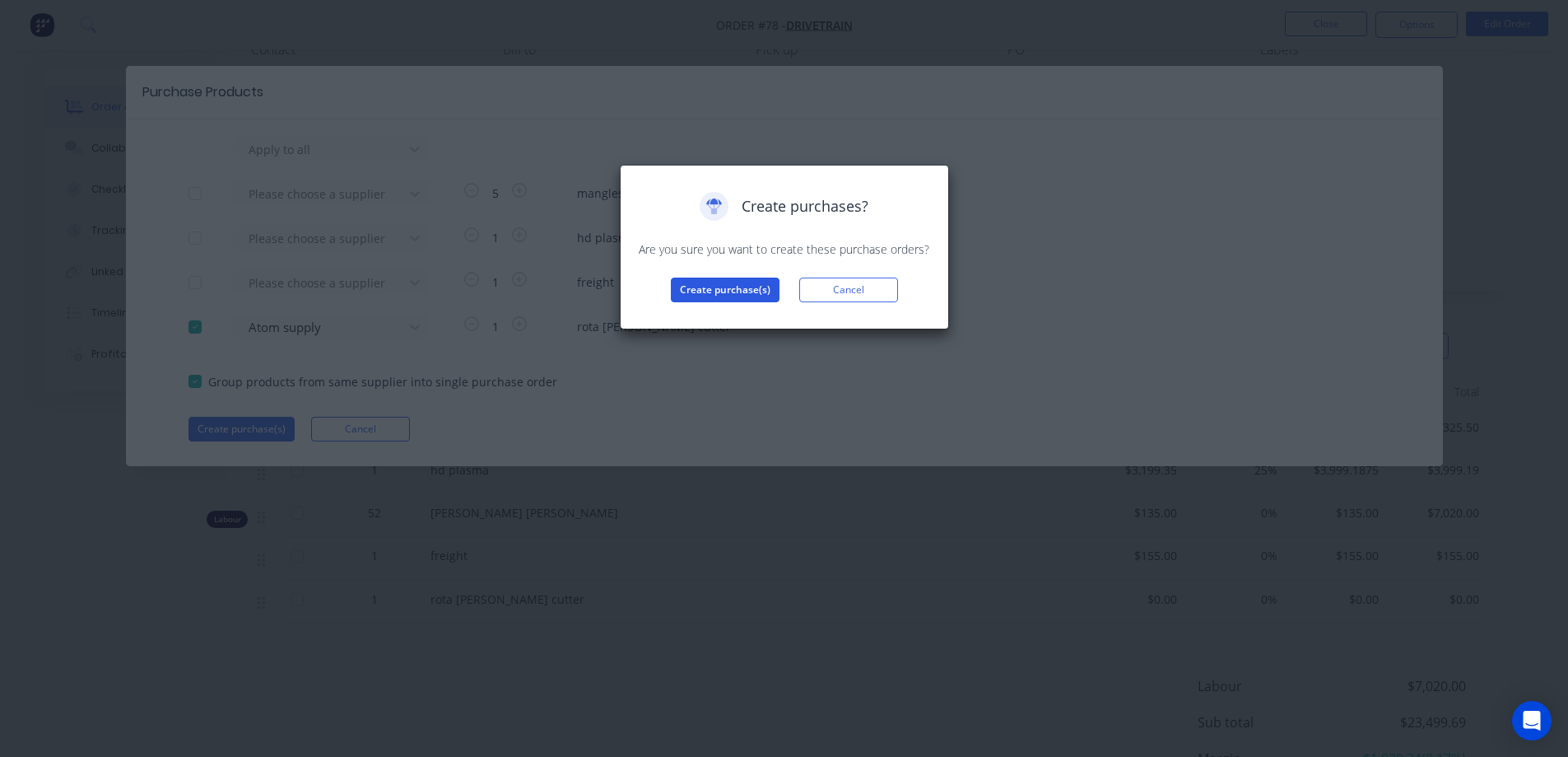
click at [726, 286] on button "Create purchase(s)" at bounding box center [725, 289] width 108 height 24
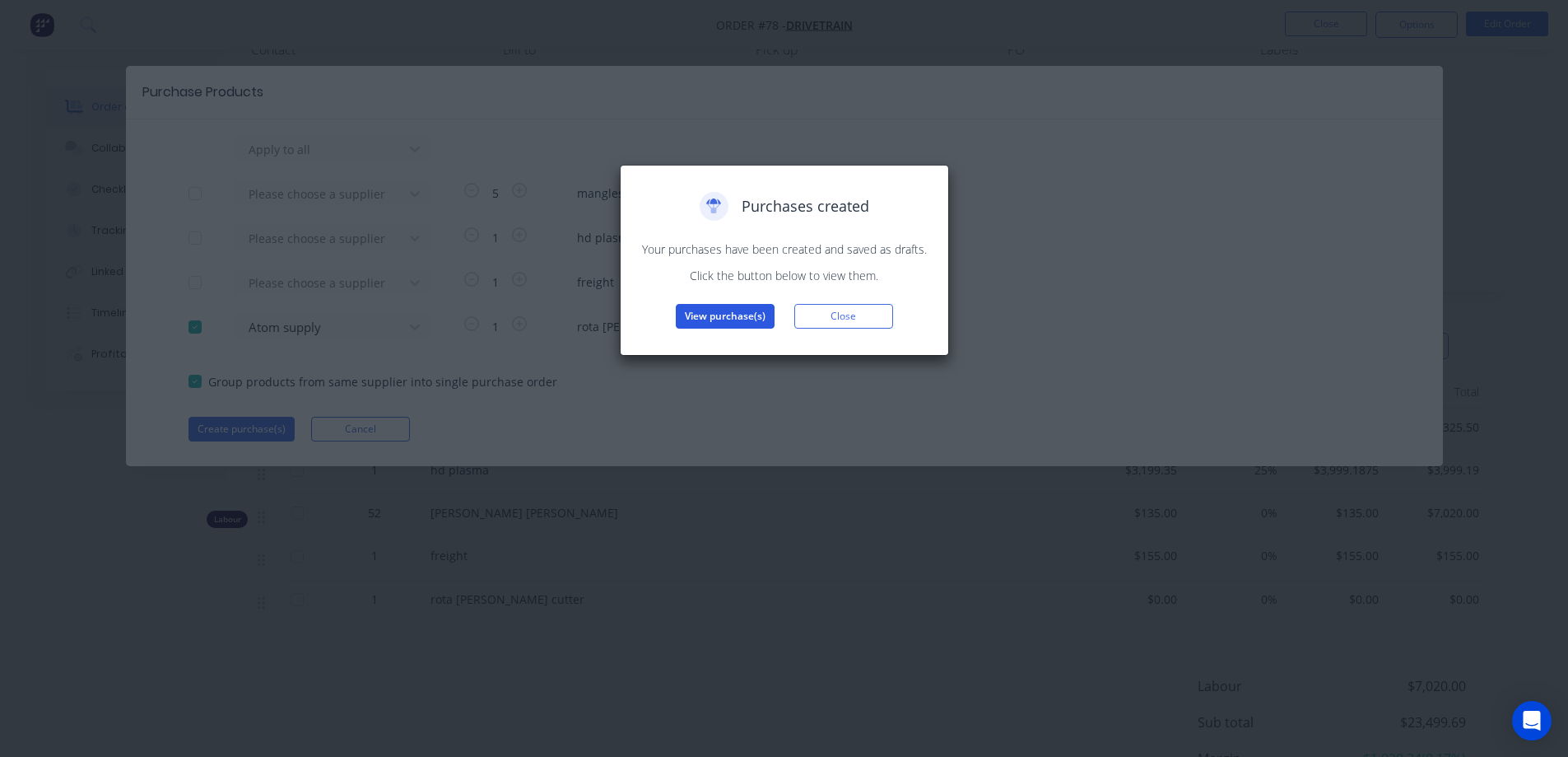
click at [721, 315] on button "View purchase(s)" at bounding box center [725, 315] width 98 height 24
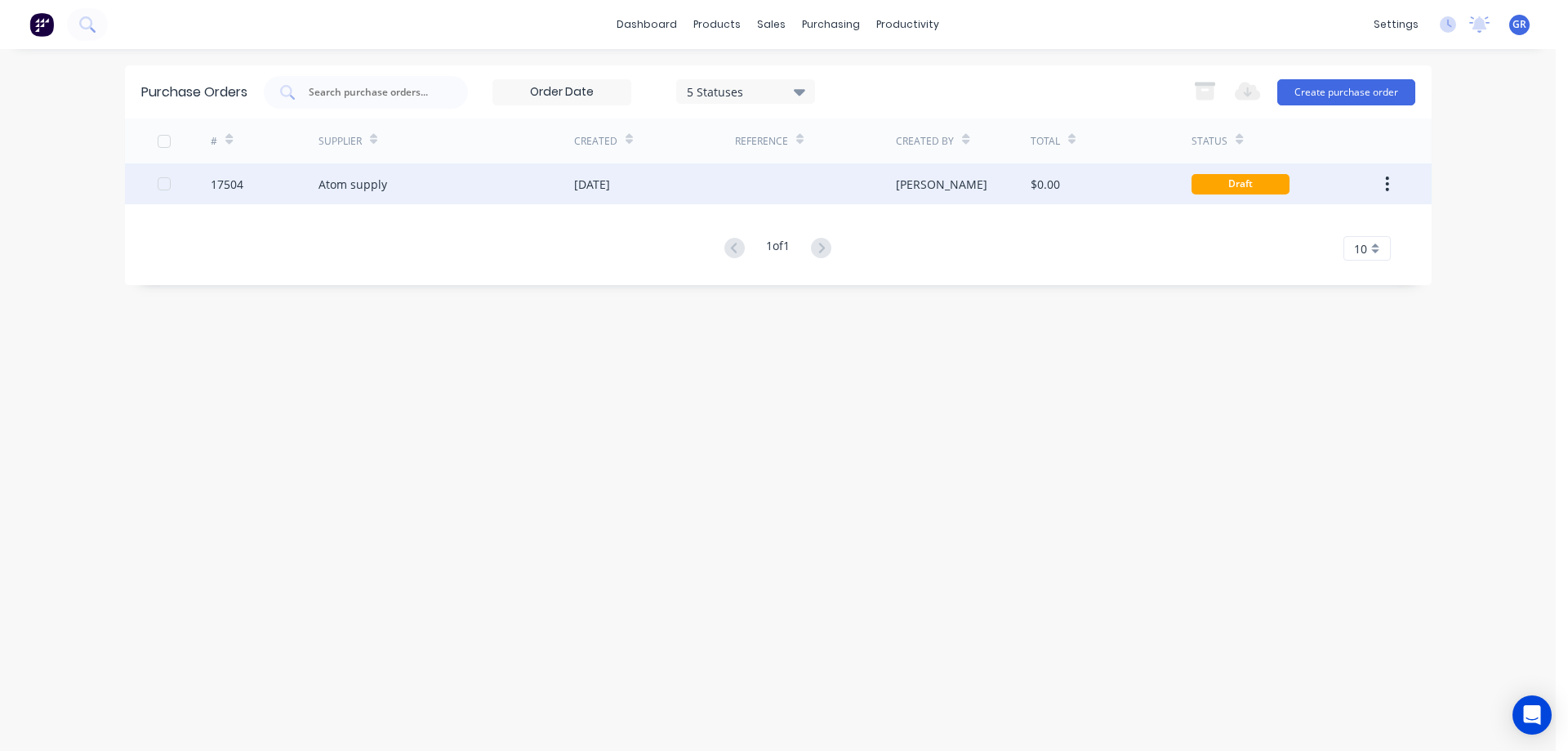
click at [438, 177] on div "Atom supply" at bounding box center [446, 184] width 255 height 41
